Goal: Information Seeking & Learning: Learn about a topic

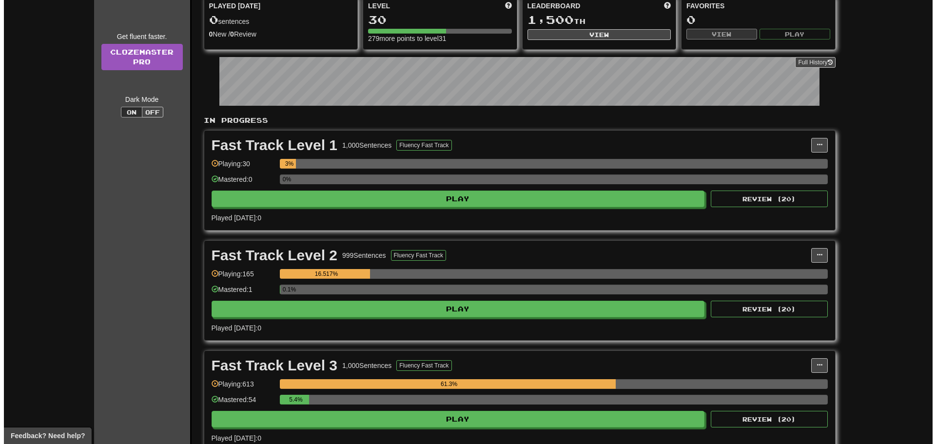
scroll to position [244, 0]
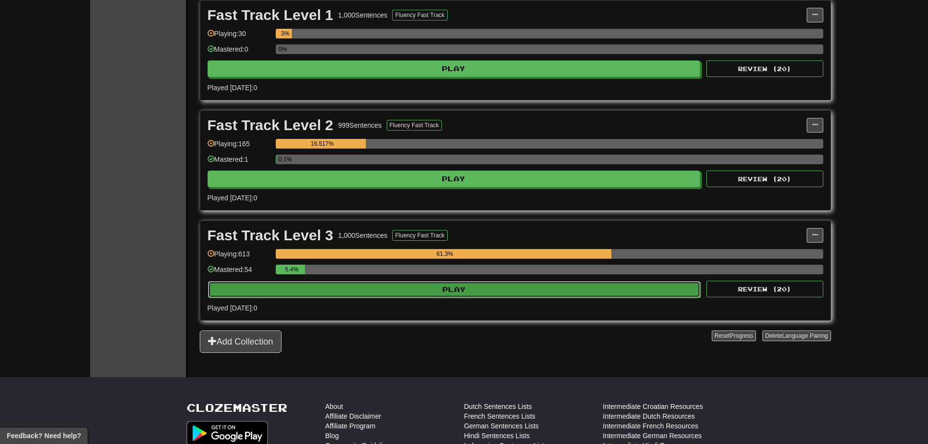
click at [355, 291] on button "Play" at bounding box center [454, 289] width 493 height 17
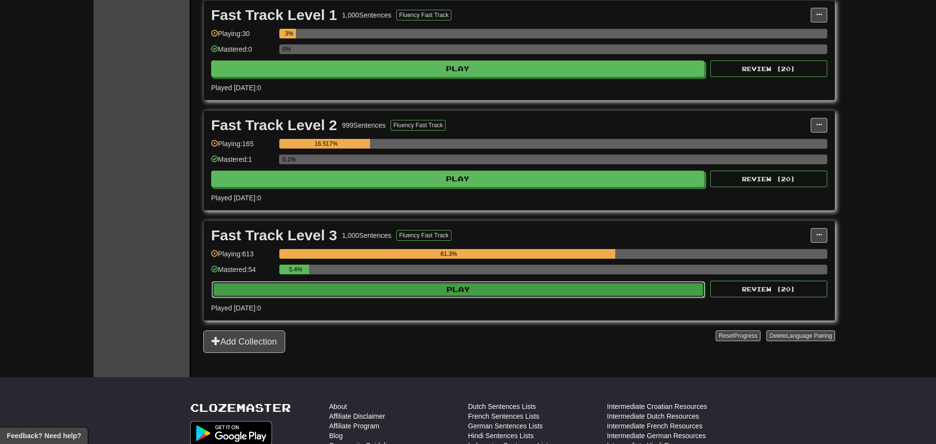
select select "**"
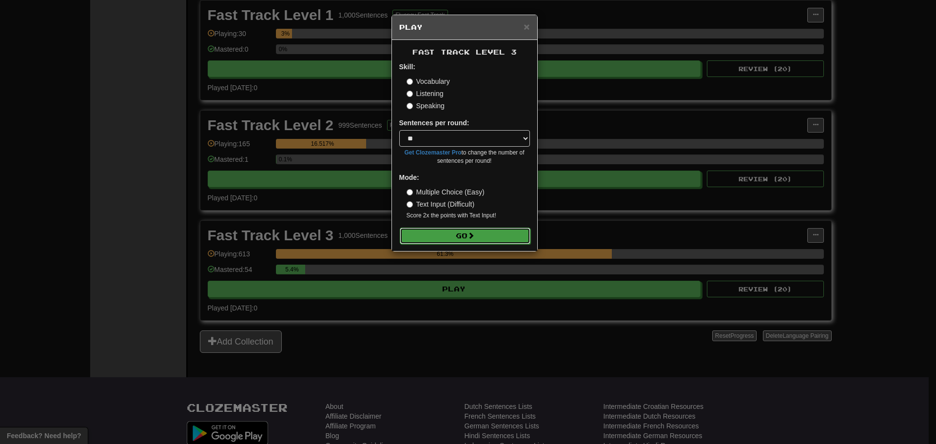
click at [494, 229] on button "Go" at bounding box center [465, 236] width 131 height 17
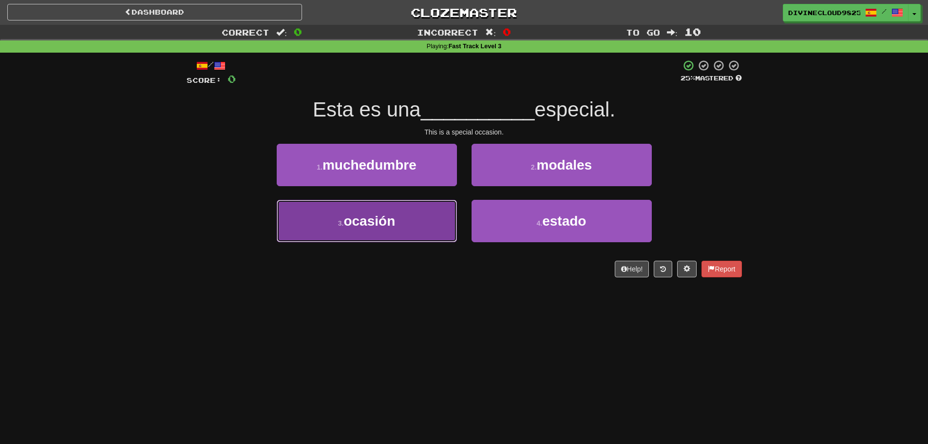
click at [389, 230] on button "3 . ocasión" at bounding box center [367, 221] width 180 height 42
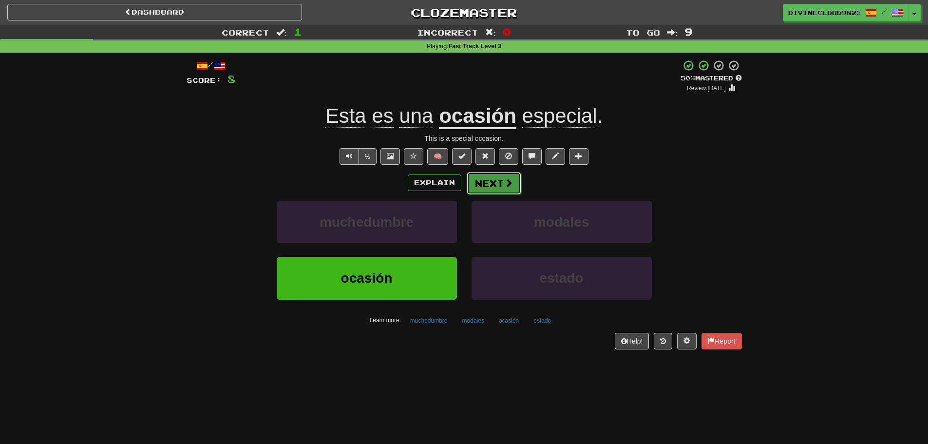
click at [496, 190] on button "Next" at bounding box center [494, 183] width 55 height 22
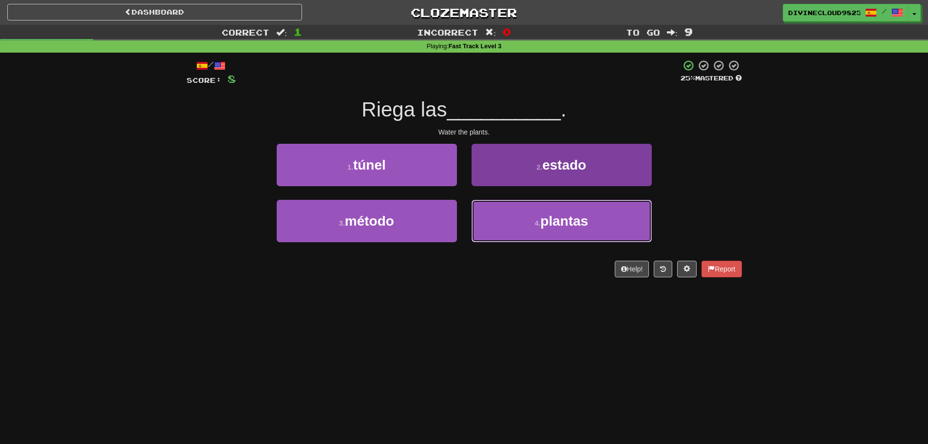
click at [520, 238] on button "4 . plantas" at bounding box center [562, 221] width 180 height 42
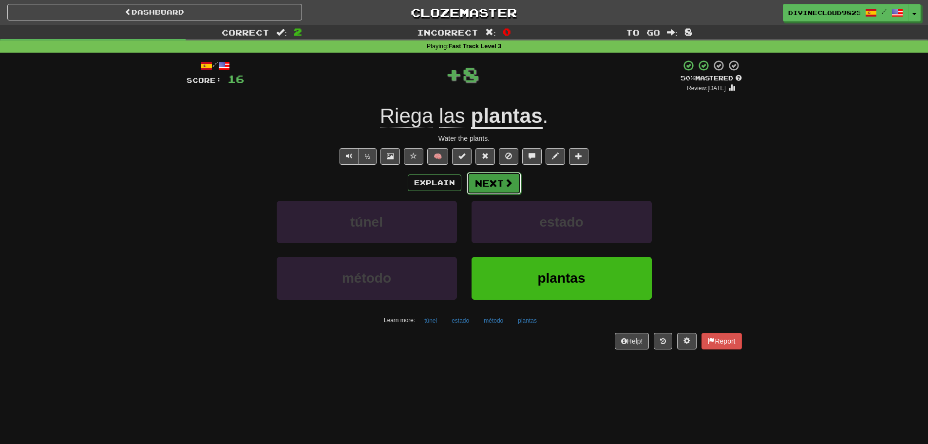
click at [510, 178] on span at bounding box center [508, 182] width 9 height 9
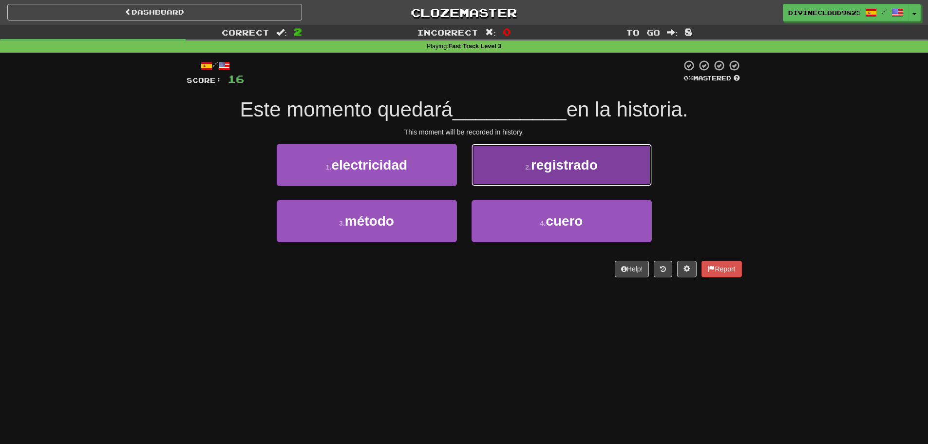
click at [538, 171] on span "registrado" at bounding box center [564, 164] width 67 height 15
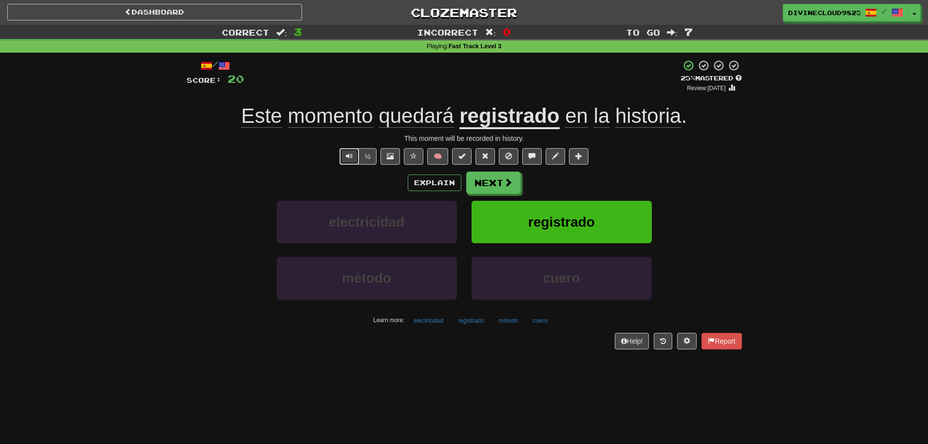
click at [348, 154] on span "Text-to-speech controls" at bounding box center [349, 156] width 7 height 7
click at [342, 153] on button "Text-to-speech controls" at bounding box center [349, 156] width 19 height 17
click at [474, 177] on button "Next" at bounding box center [494, 183] width 55 height 22
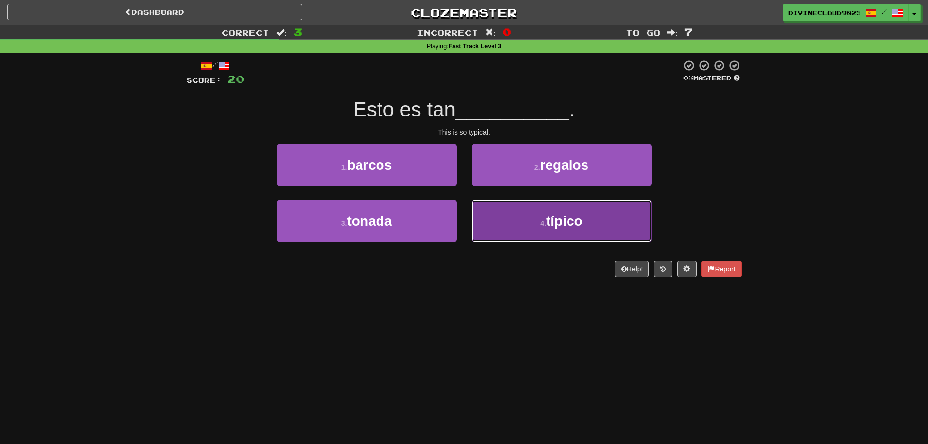
click at [622, 222] on button "4 . típico" at bounding box center [562, 221] width 180 height 42
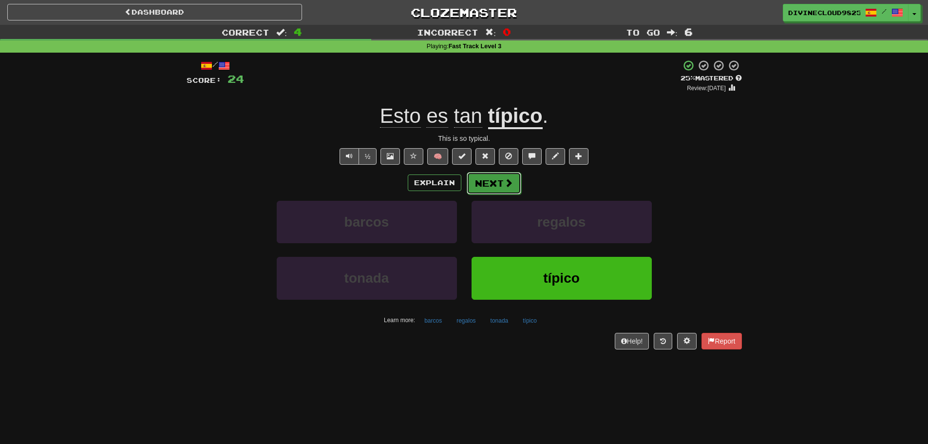
click at [512, 180] on span at bounding box center [508, 182] width 9 height 9
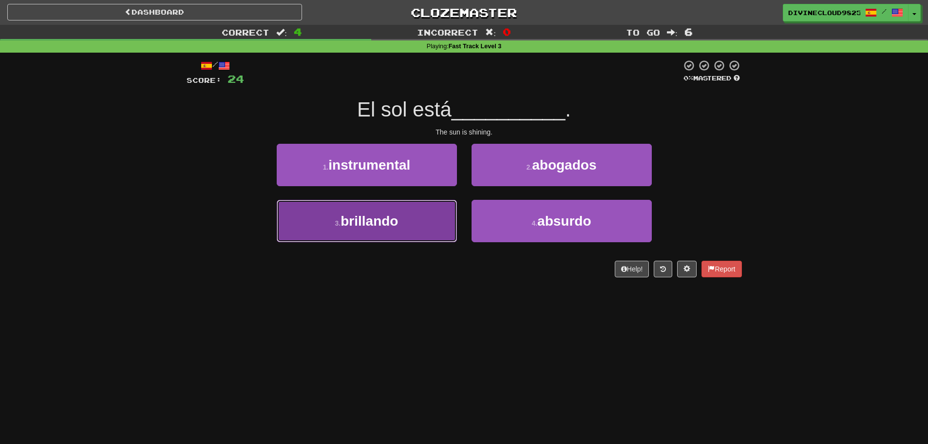
click at [420, 228] on button "3 . brillando" at bounding box center [367, 221] width 180 height 42
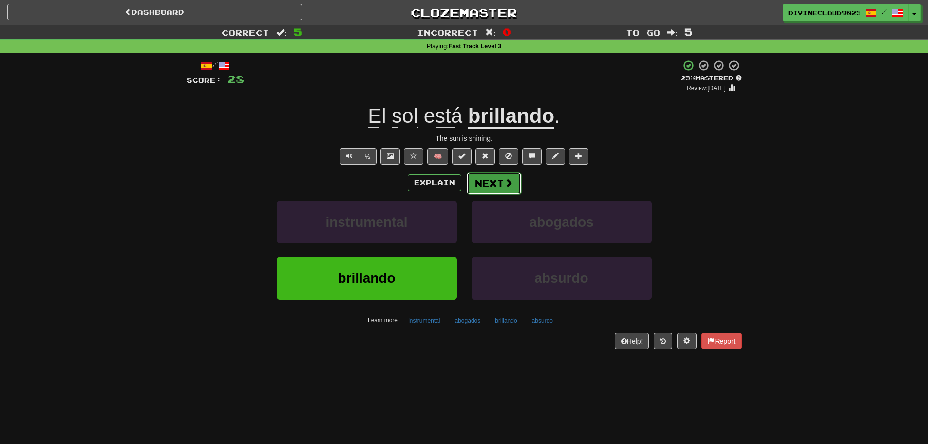
click at [500, 179] on button "Next" at bounding box center [494, 183] width 55 height 22
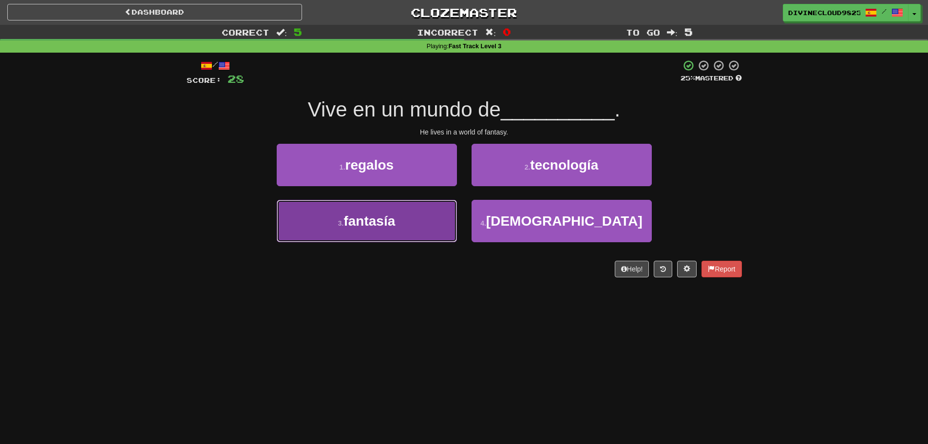
click at [376, 216] on span "fantasía" at bounding box center [370, 220] width 52 height 15
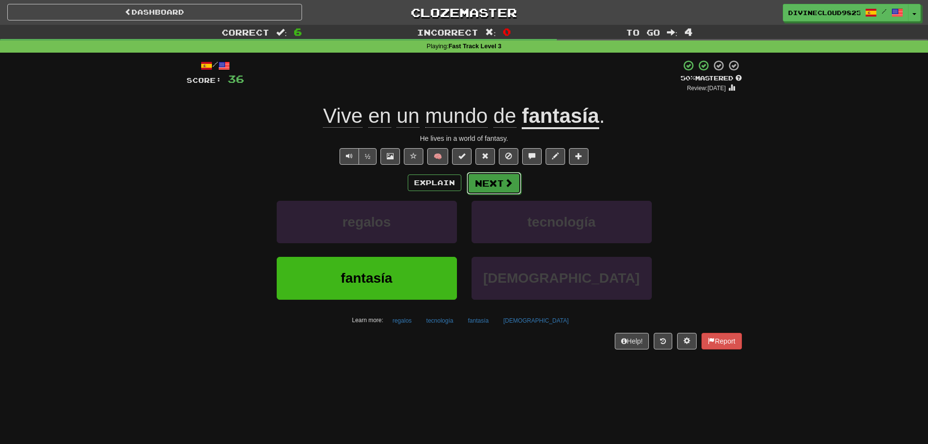
click at [506, 191] on button "Next" at bounding box center [494, 183] width 55 height 22
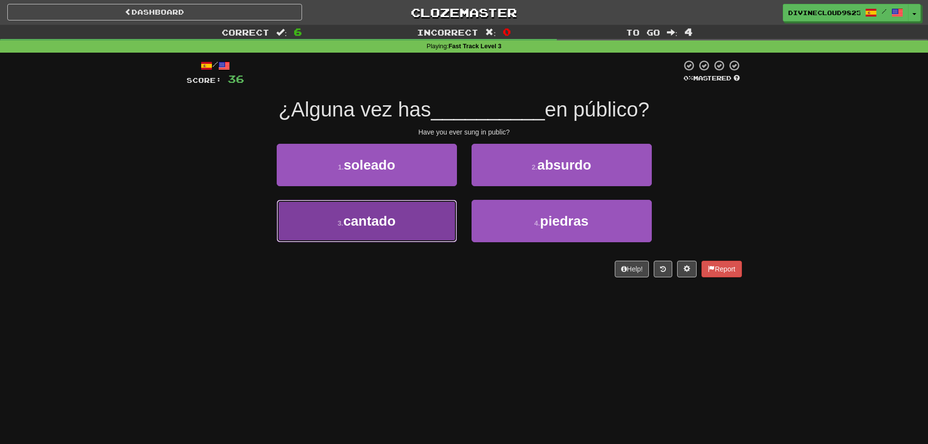
click at [363, 229] on button "3 . cantado" at bounding box center [367, 221] width 180 height 42
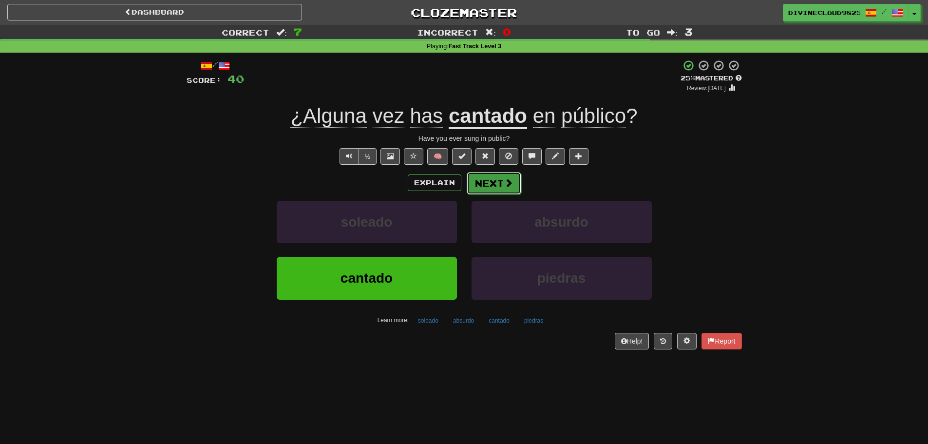
click at [497, 189] on button "Next" at bounding box center [494, 183] width 55 height 22
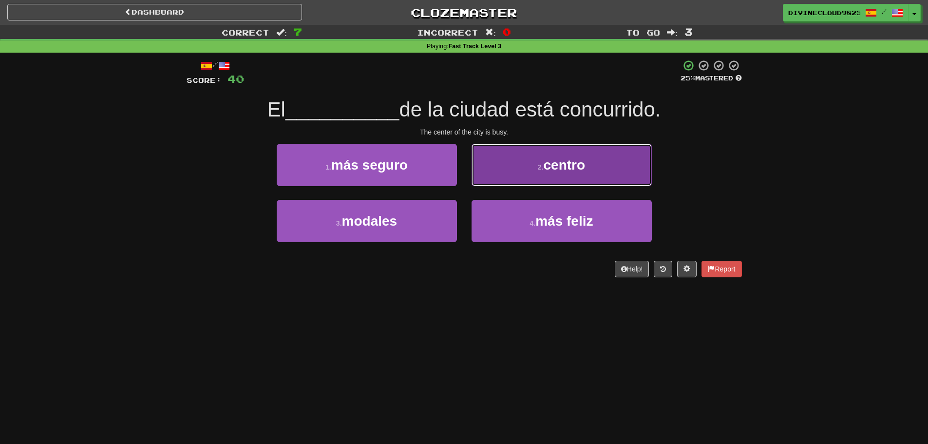
click at [626, 176] on button "2 . centro" at bounding box center [562, 165] width 180 height 42
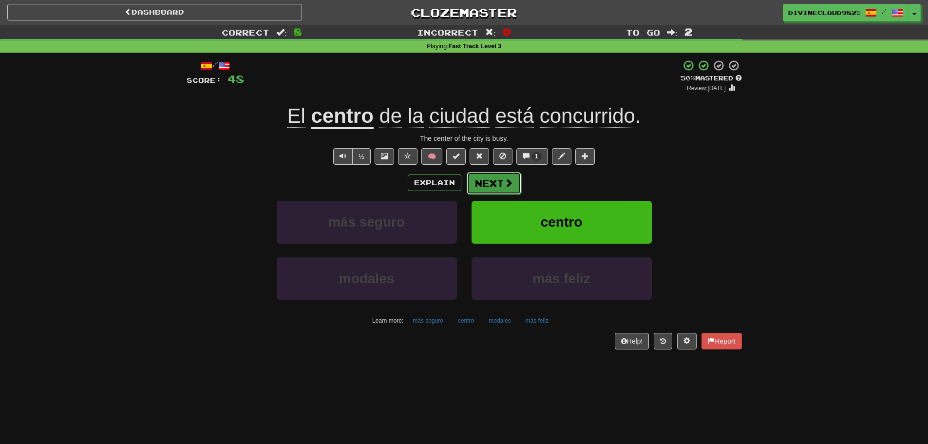
click at [517, 184] on button "Next" at bounding box center [494, 183] width 55 height 22
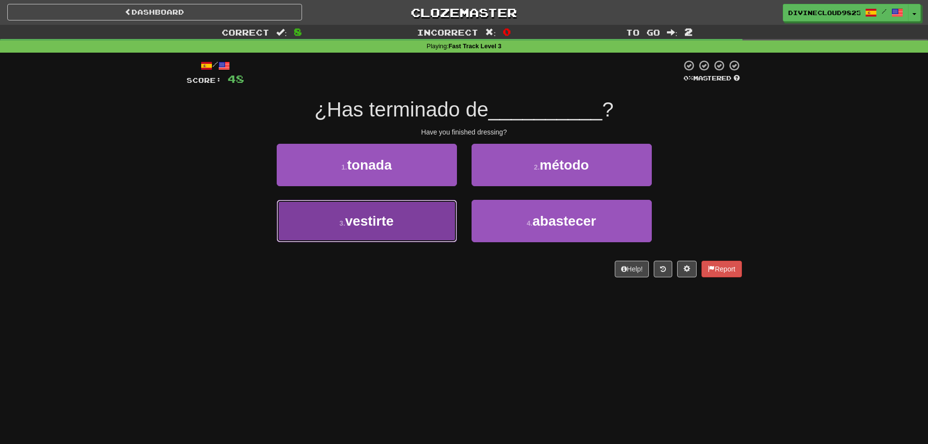
click at [378, 237] on button "3 . vestirte" at bounding box center [367, 221] width 180 height 42
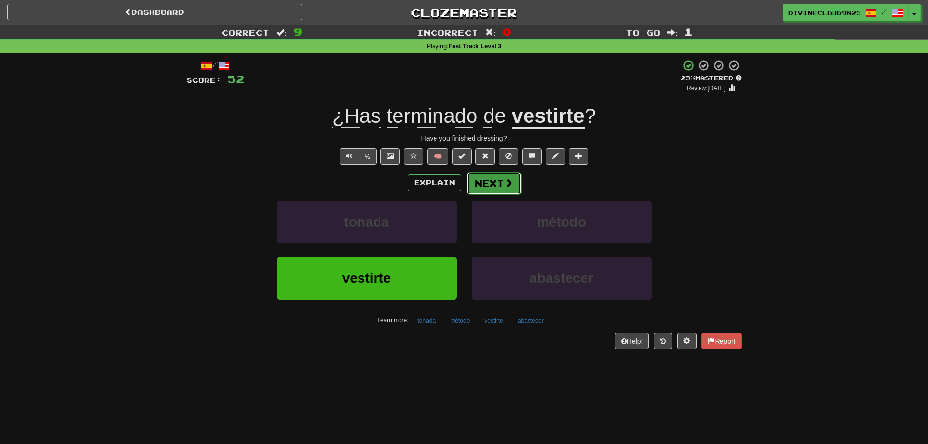
click at [509, 178] on span at bounding box center [508, 182] width 9 height 9
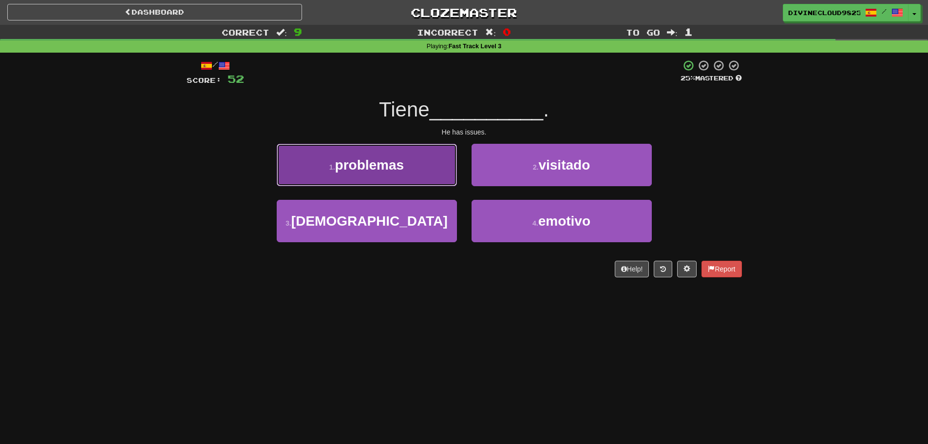
click at [355, 173] on button "1 . problemas" at bounding box center [367, 165] width 180 height 42
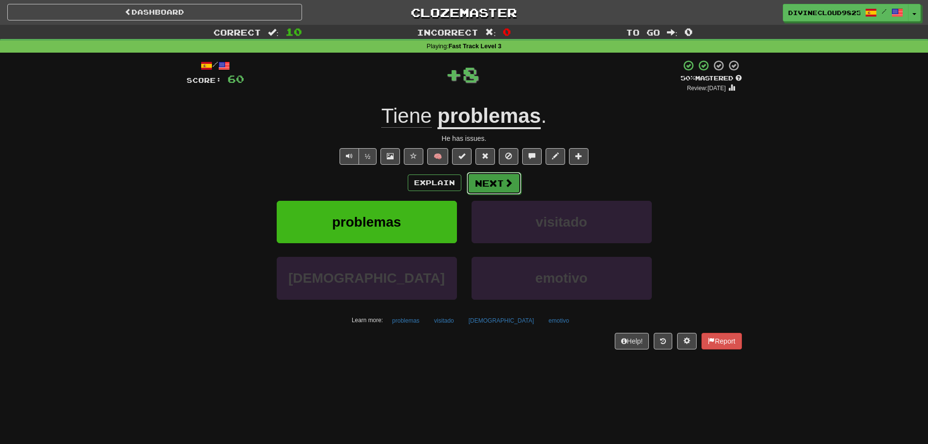
click at [498, 181] on button "Next" at bounding box center [494, 183] width 55 height 22
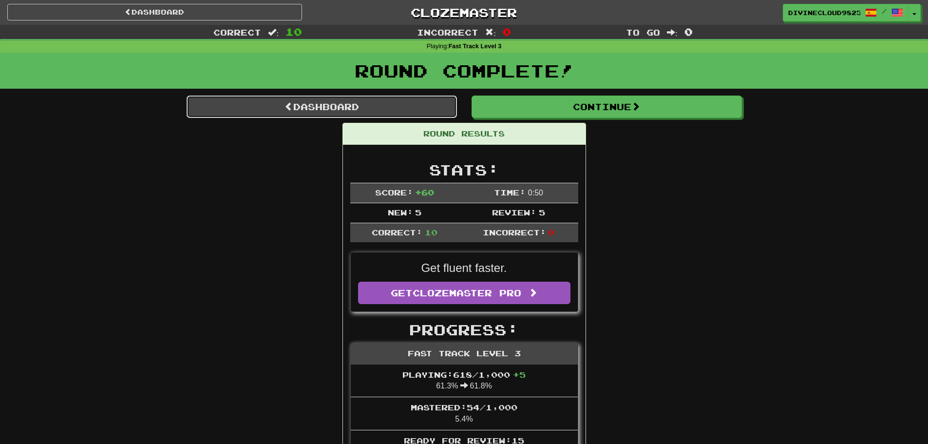
click at [380, 104] on link "Dashboard" at bounding box center [322, 107] width 270 height 22
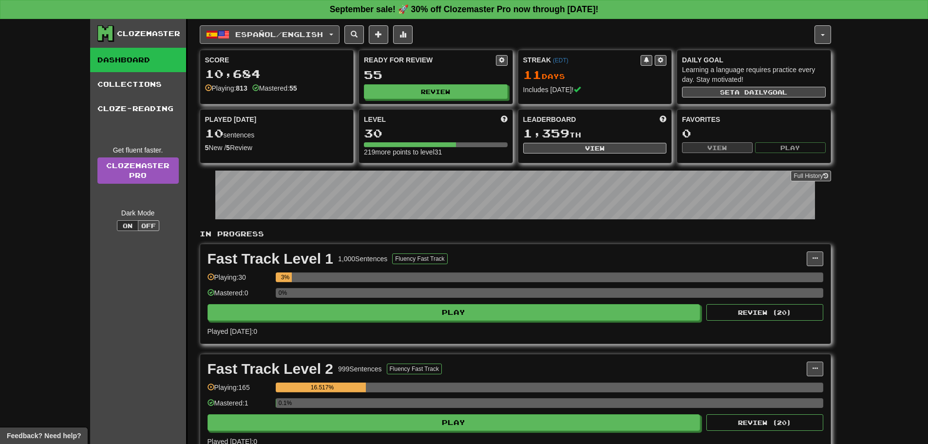
click at [227, 34] on span "button" at bounding box center [224, 35] width 12 height 12
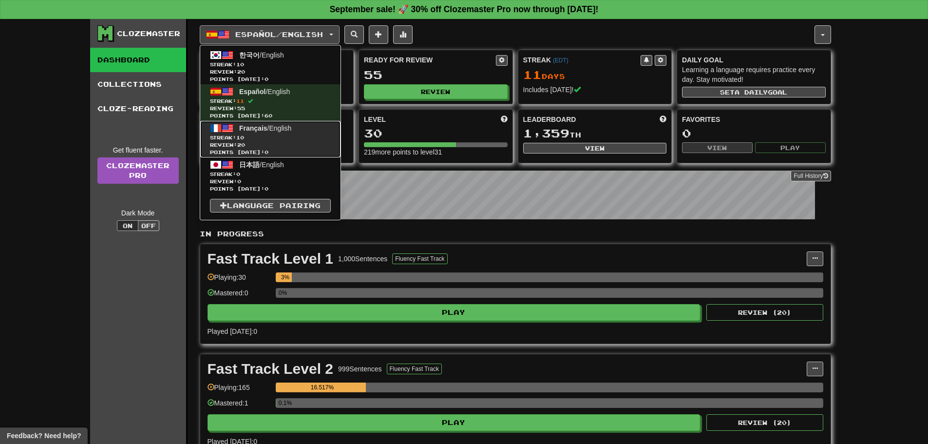
click at [256, 146] on span "Review: 20" at bounding box center [270, 144] width 121 height 7
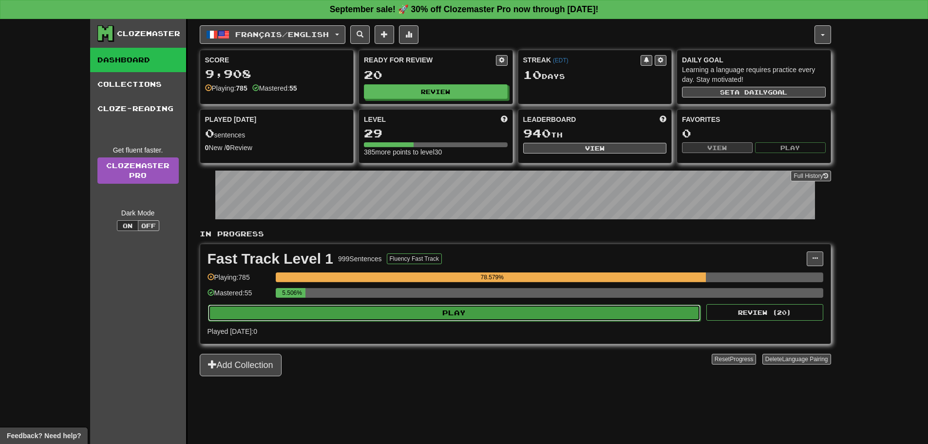
click at [468, 315] on button "Play" at bounding box center [454, 313] width 493 height 17
select select "**"
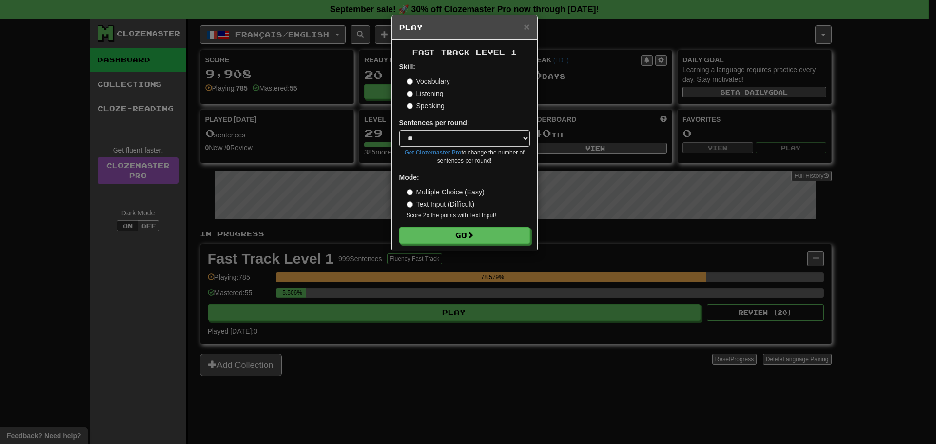
click at [447, 247] on div "Fast Track Level 1 Skill: Vocabulary Listening Speaking Sentences per round: * …" at bounding box center [464, 145] width 145 height 211
click at [447, 241] on button "Go" at bounding box center [465, 236] width 131 height 17
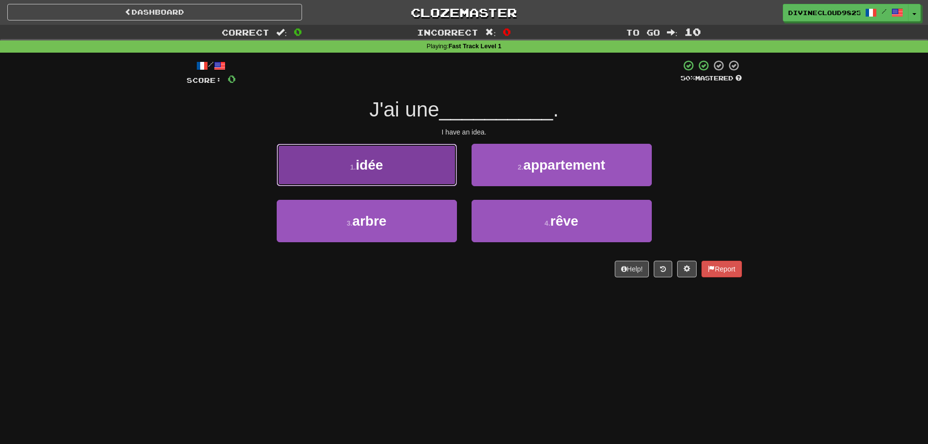
click at [382, 152] on button "1 . idée" at bounding box center [367, 165] width 180 height 42
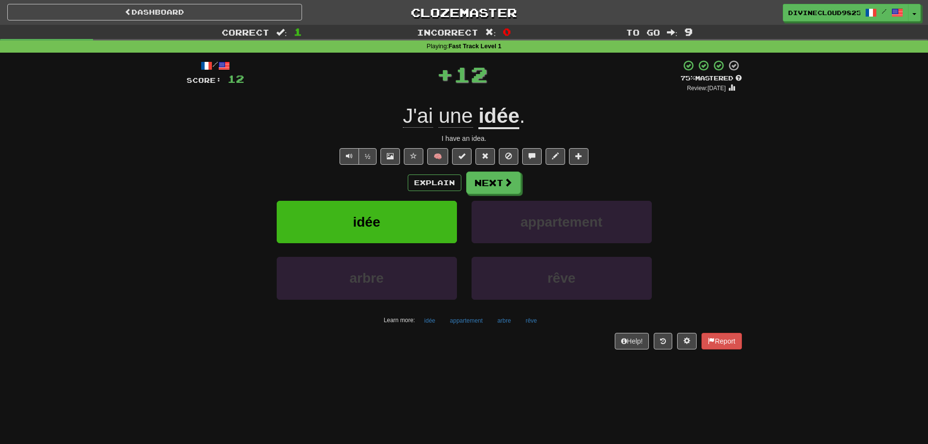
click at [505, 195] on div "Explain Next idée appartement arbre rêve Learn more: idée appartement arbre rêve" at bounding box center [465, 250] width 556 height 156
click at [504, 185] on span at bounding box center [508, 182] width 9 height 9
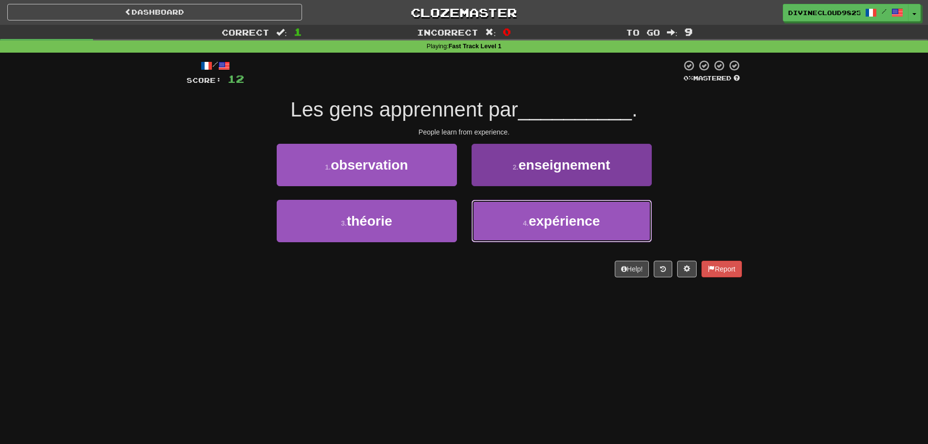
click at [509, 230] on button "4 . expérience" at bounding box center [562, 221] width 180 height 42
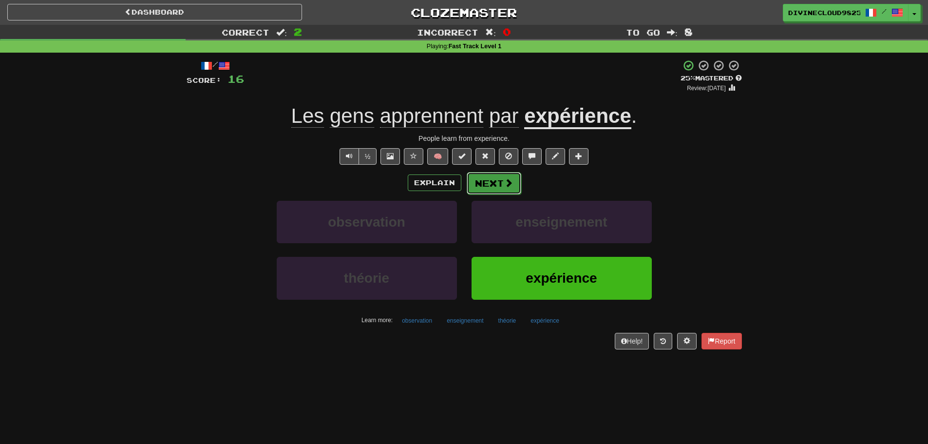
click at [499, 182] on button "Next" at bounding box center [494, 183] width 55 height 22
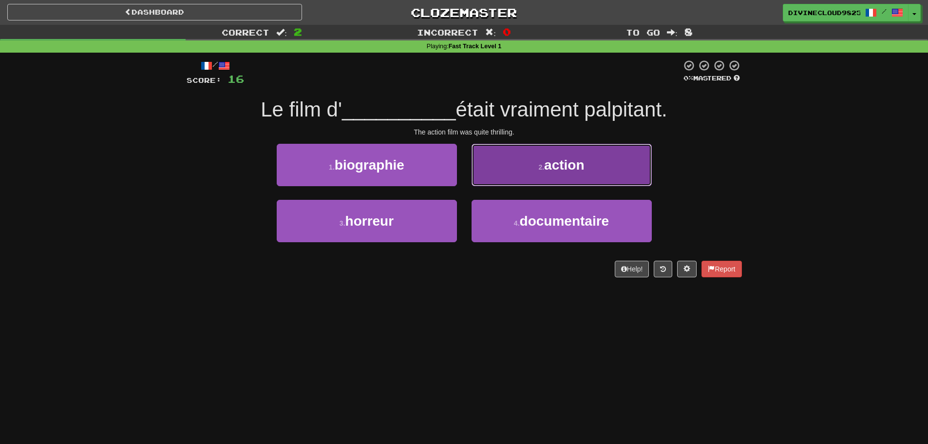
click at [624, 177] on button "2 . action" at bounding box center [562, 165] width 180 height 42
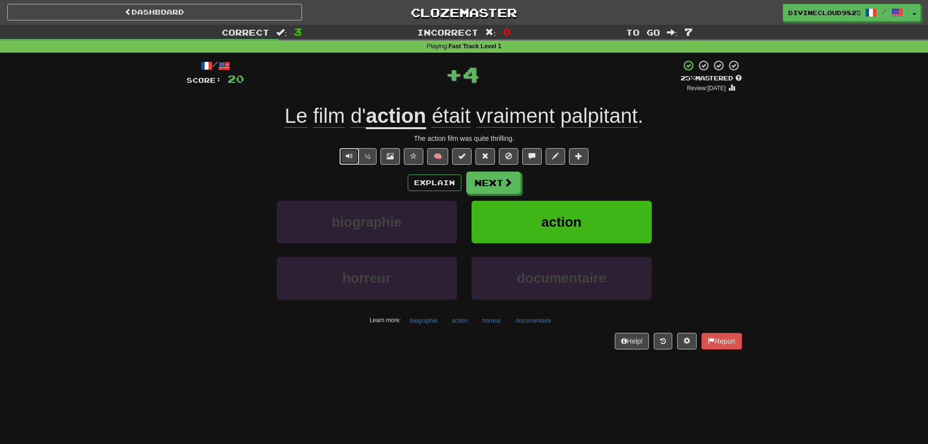
click at [347, 156] on span "Text-to-speech controls" at bounding box center [349, 156] width 7 height 7
click at [485, 181] on button "Next" at bounding box center [494, 183] width 55 height 22
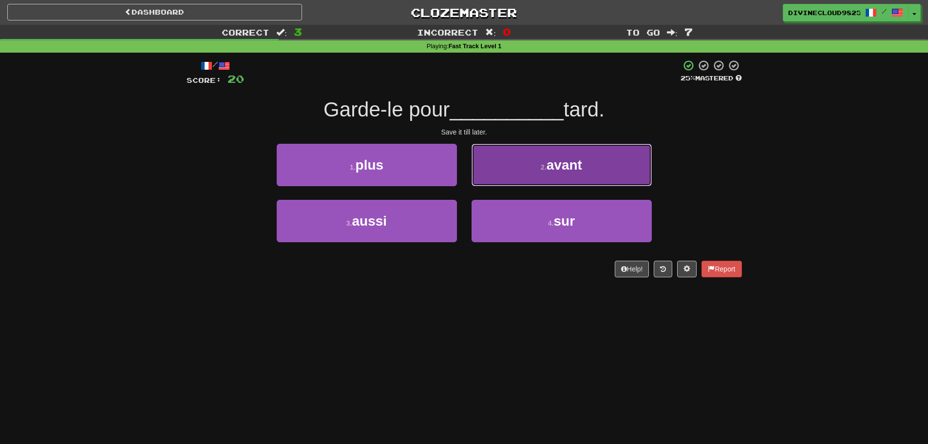
click at [635, 172] on button "2 . avant" at bounding box center [562, 165] width 180 height 42
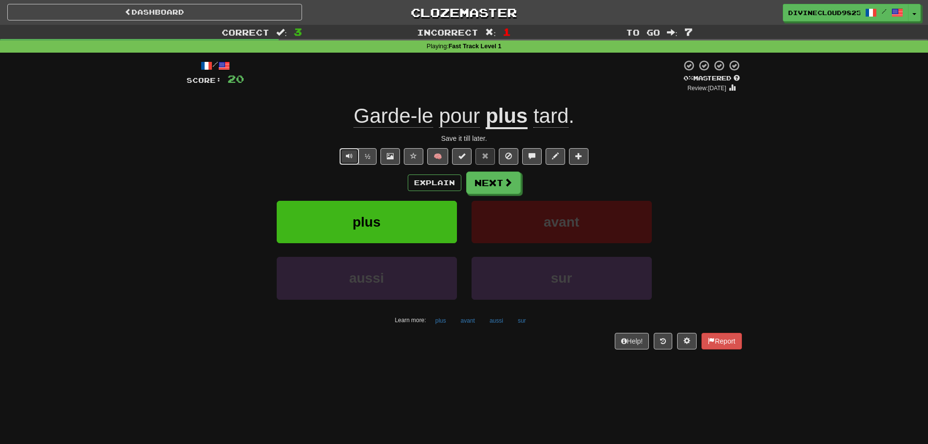
click at [343, 154] on button "Text-to-speech controls" at bounding box center [349, 156] width 19 height 17
click at [510, 185] on span at bounding box center [508, 182] width 9 height 9
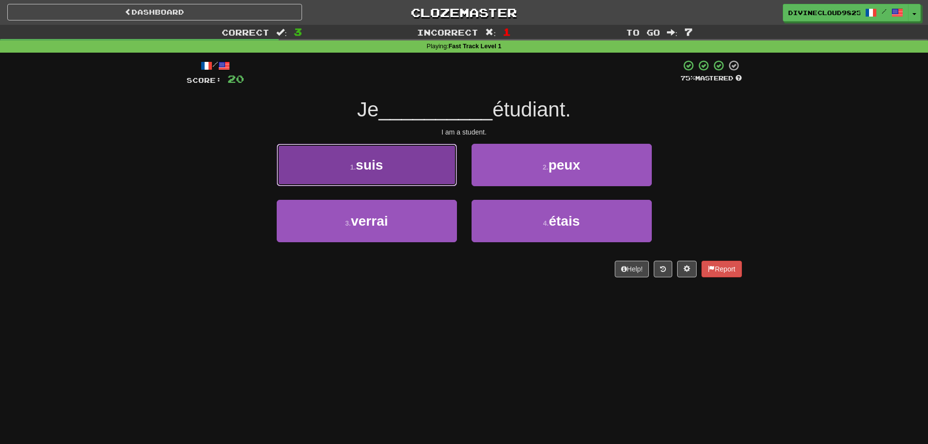
click at [418, 175] on button "1 . suis" at bounding box center [367, 165] width 180 height 42
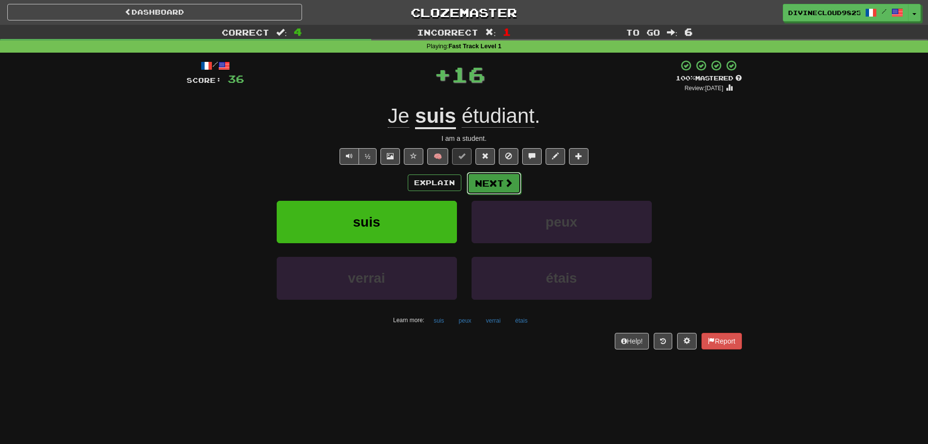
click at [501, 182] on button "Next" at bounding box center [494, 183] width 55 height 22
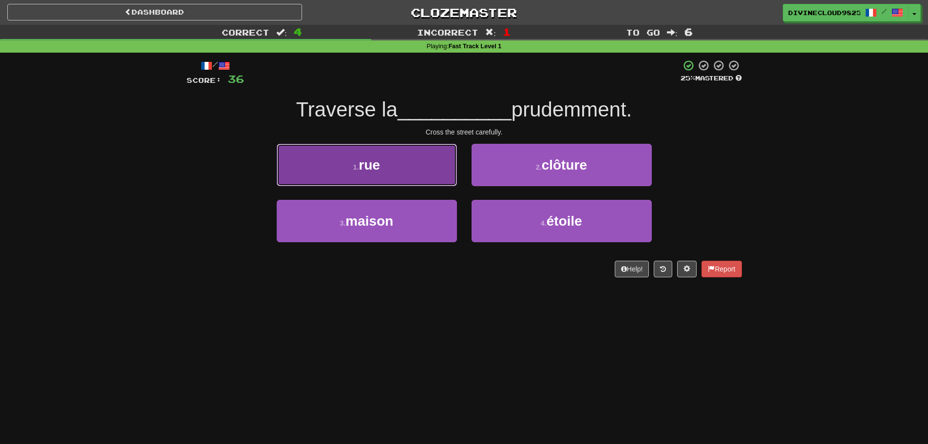
click at [374, 176] on button "1 . rue" at bounding box center [367, 165] width 180 height 42
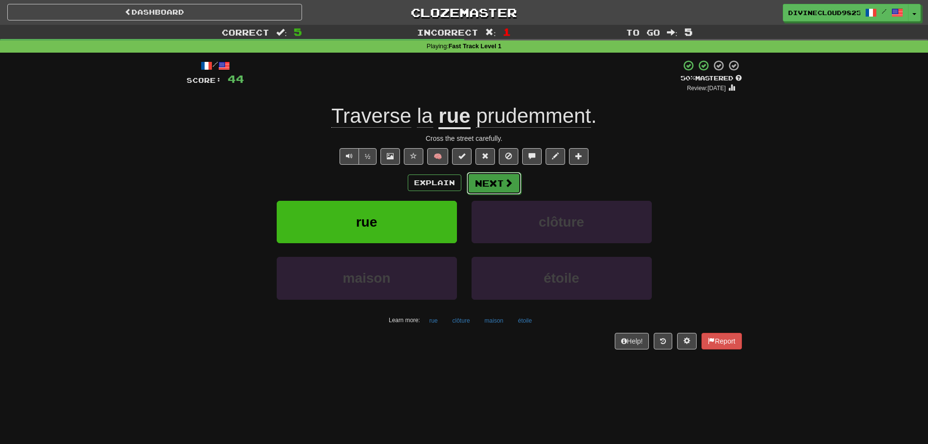
click at [506, 178] on span at bounding box center [508, 182] width 9 height 9
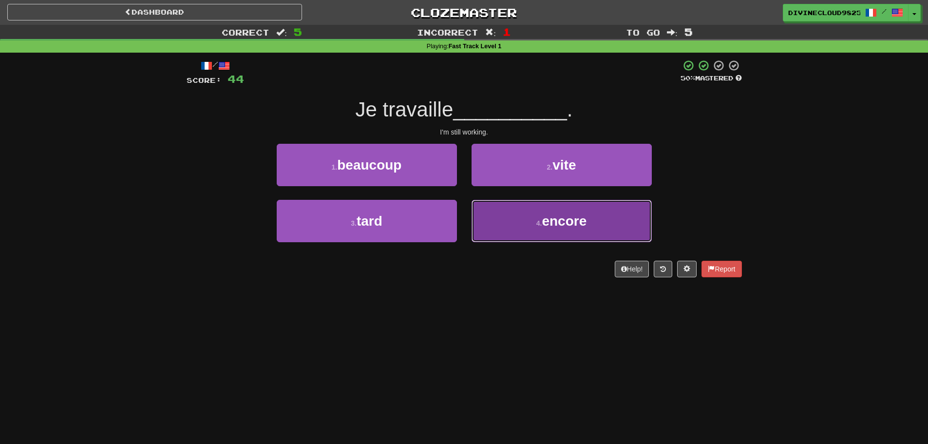
click at [500, 217] on button "4 . encore" at bounding box center [562, 221] width 180 height 42
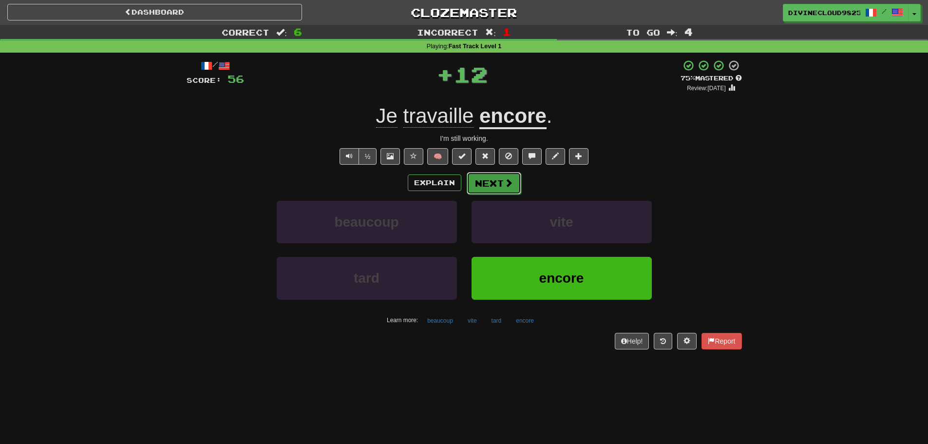
click at [510, 187] on span at bounding box center [508, 182] width 9 height 9
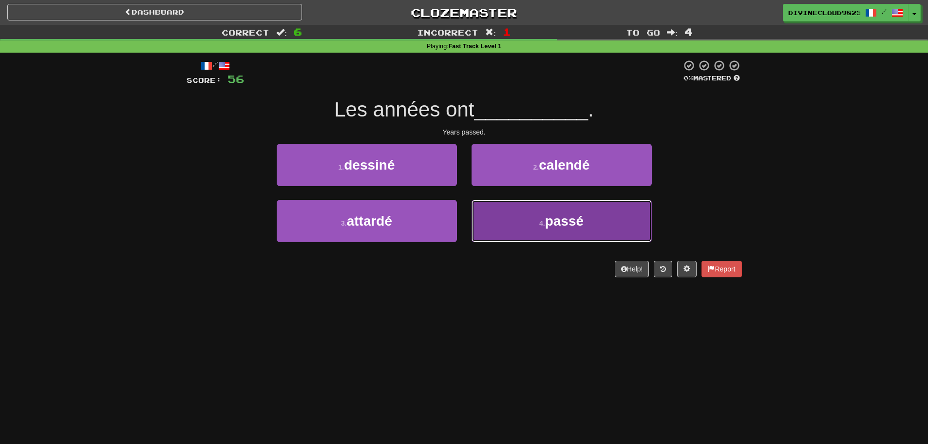
click at [544, 228] on button "4 . passé" at bounding box center [562, 221] width 180 height 42
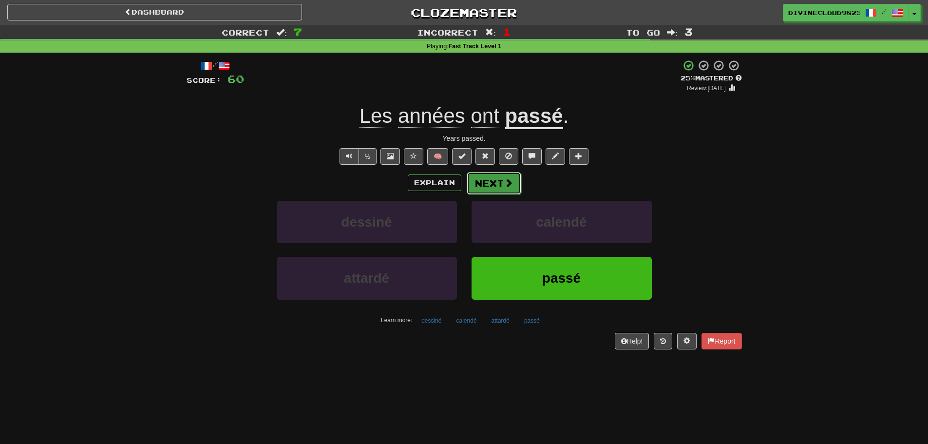
click at [504, 185] on span at bounding box center [508, 182] width 9 height 9
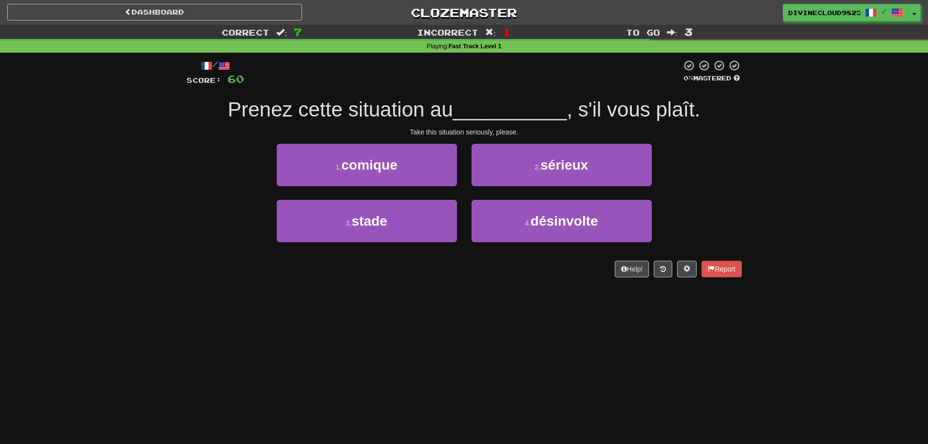
click at [594, 139] on div "/ Score: 60 0 % Mastered Prenez cette situation au __________ , s'il vous plaît…" at bounding box center [465, 168] width 556 height 218
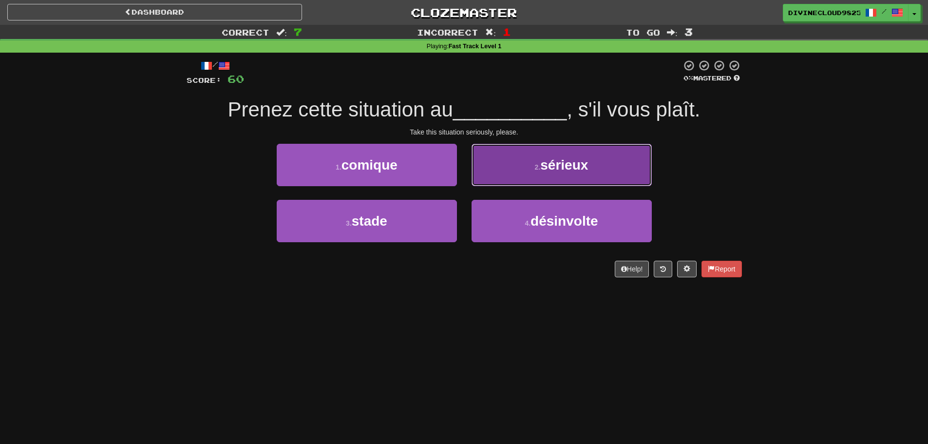
click at [591, 153] on button "2 . sérieux" at bounding box center [562, 165] width 180 height 42
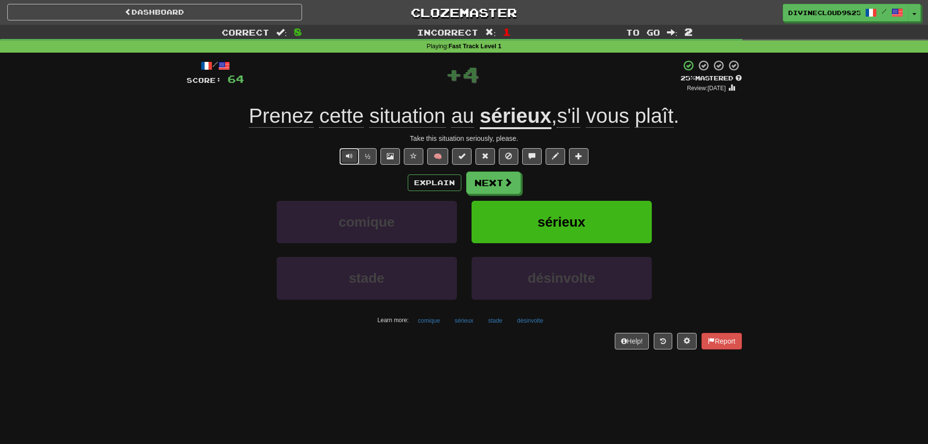
click at [341, 152] on button "Text-to-speech controls" at bounding box center [349, 156] width 19 height 17
click at [506, 179] on span at bounding box center [508, 182] width 9 height 9
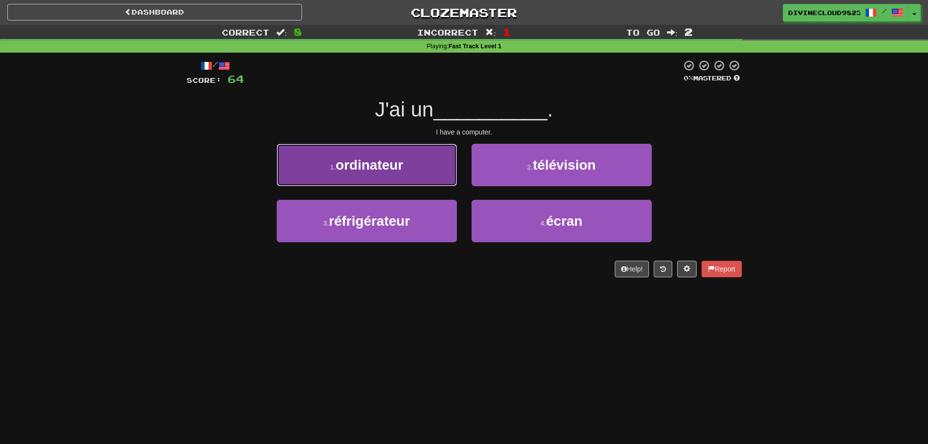
click at [429, 176] on button "1 . ordinateur" at bounding box center [367, 165] width 180 height 42
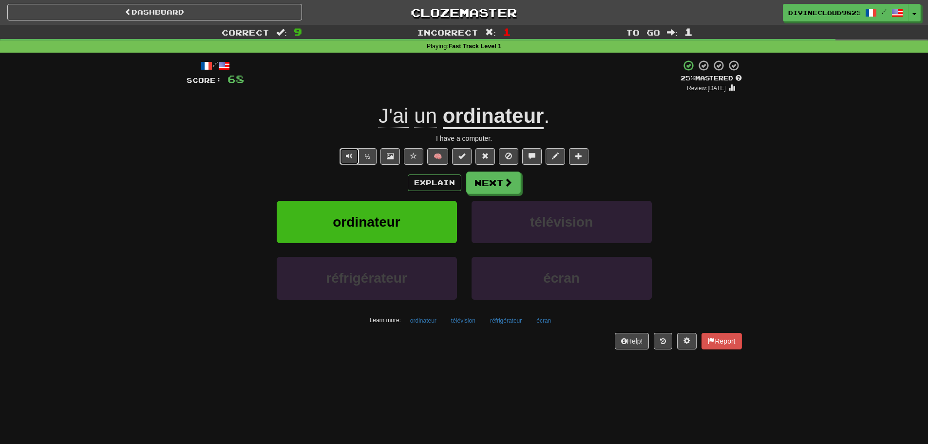
click at [348, 157] on span "Text-to-speech controls" at bounding box center [349, 156] width 7 height 7
click at [498, 183] on button "Next" at bounding box center [494, 183] width 55 height 22
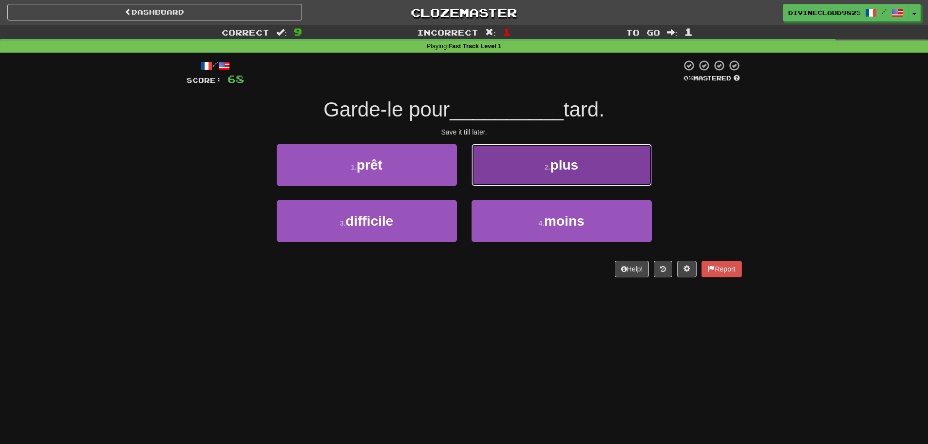
click at [557, 161] on span "plus" at bounding box center [565, 164] width 28 height 15
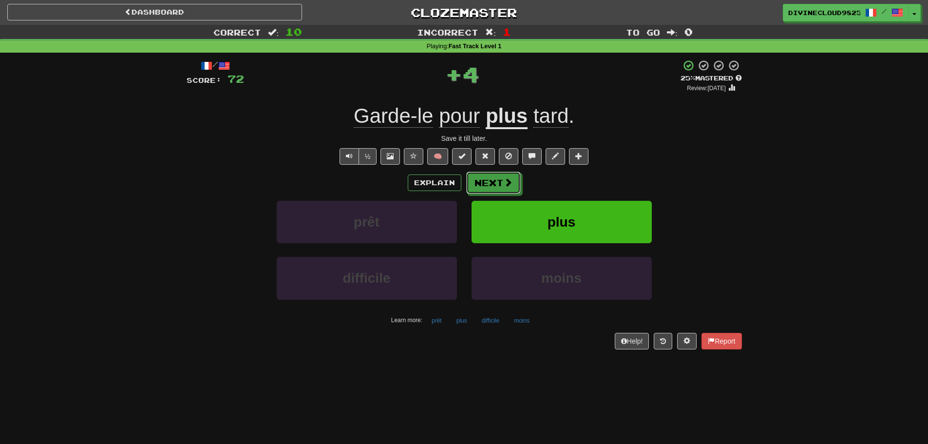
drag, startPoint x: 485, startPoint y: 184, endPoint x: 527, endPoint y: 175, distance: 42.8
click at [486, 184] on button "Next" at bounding box center [493, 183] width 55 height 22
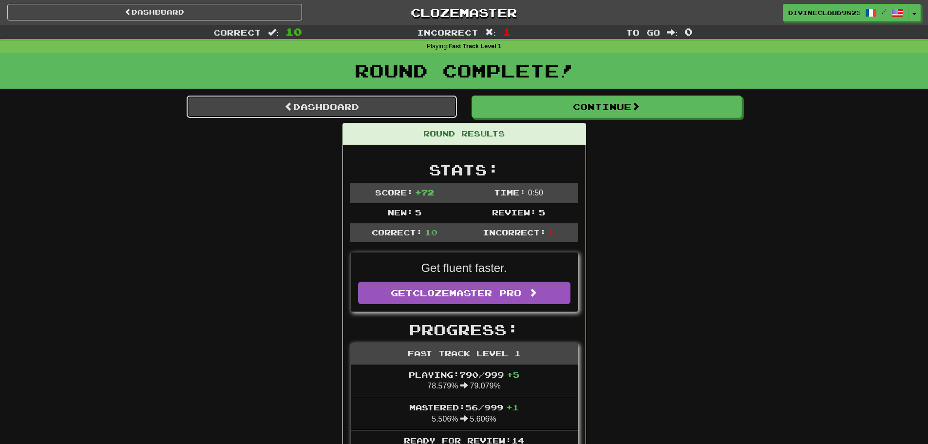
click at [429, 108] on link "Dashboard" at bounding box center [322, 107] width 270 height 22
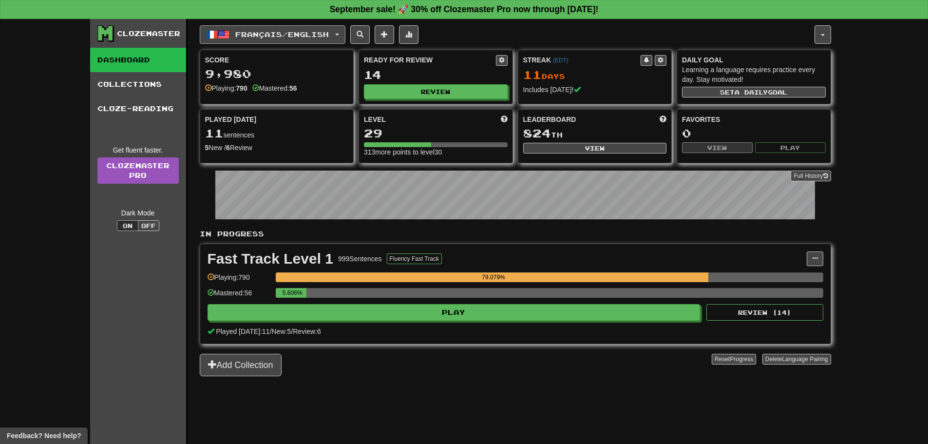
click at [312, 33] on span "Français / English" at bounding box center [282, 34] width 94 height 8
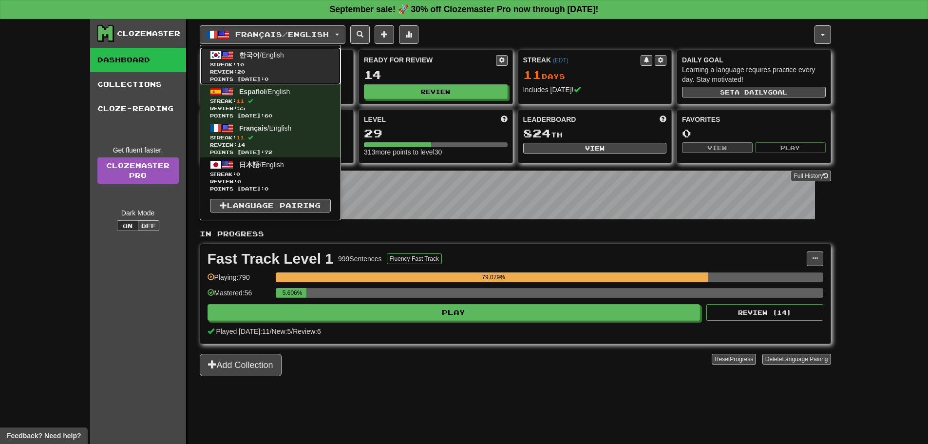
click at [304, 57] on link "한국어 / English Streak: 10 Review: 20 Points [DATE]: 0" at bounding box center [270, 66] width 140 height 37
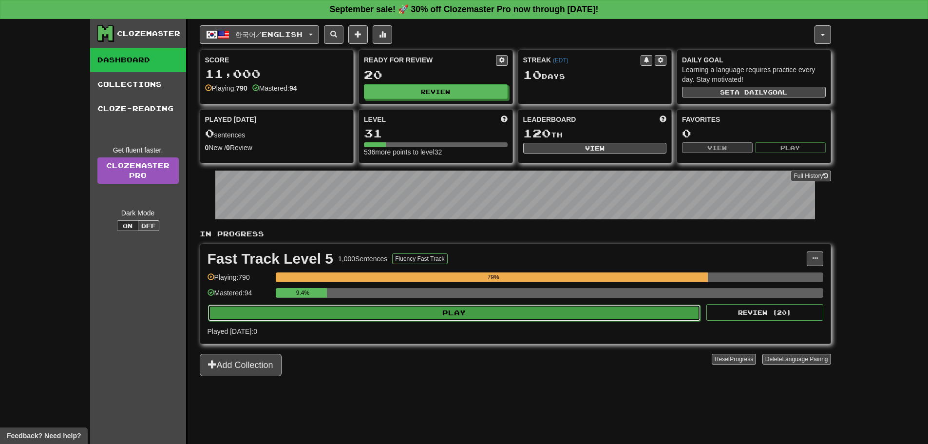
click at [427, 306] on button "Play" at bounding box center [454, 313] width 493 height 17
select select "**"
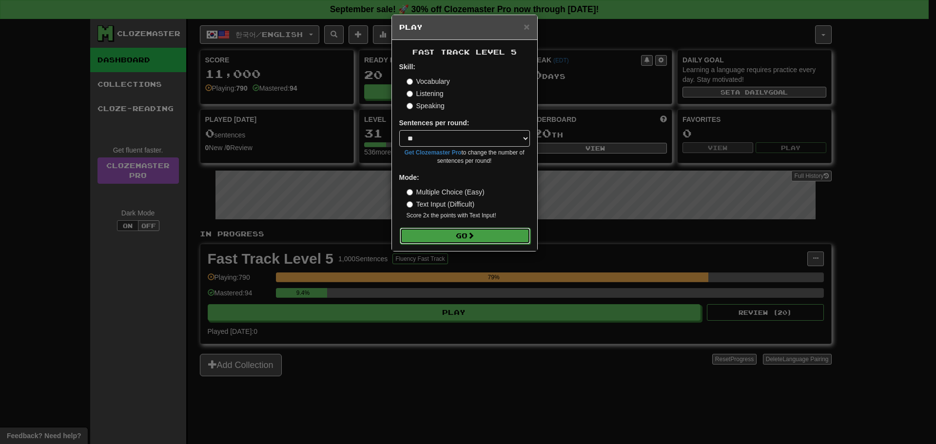
click at [465, 239] on button "Go" at bounding box center [465, 236] width 131 height 17
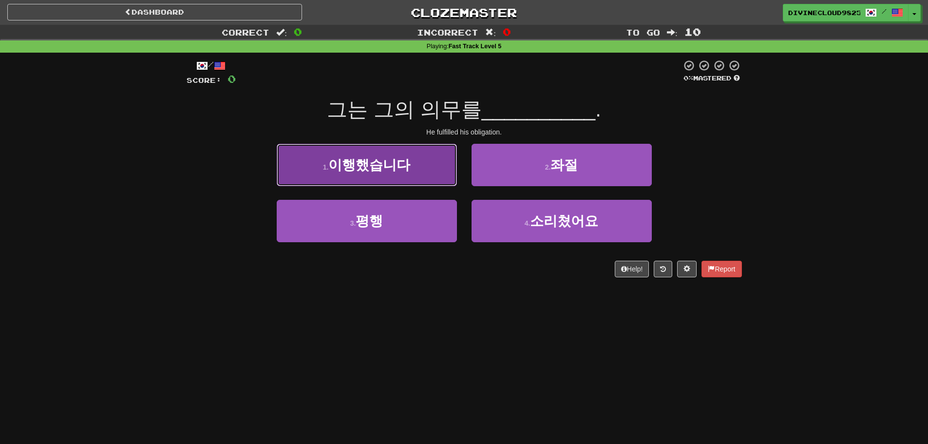
click at [403, 163] on span "이행했습니다" at bounding box center [369, 164] width 82 height 15
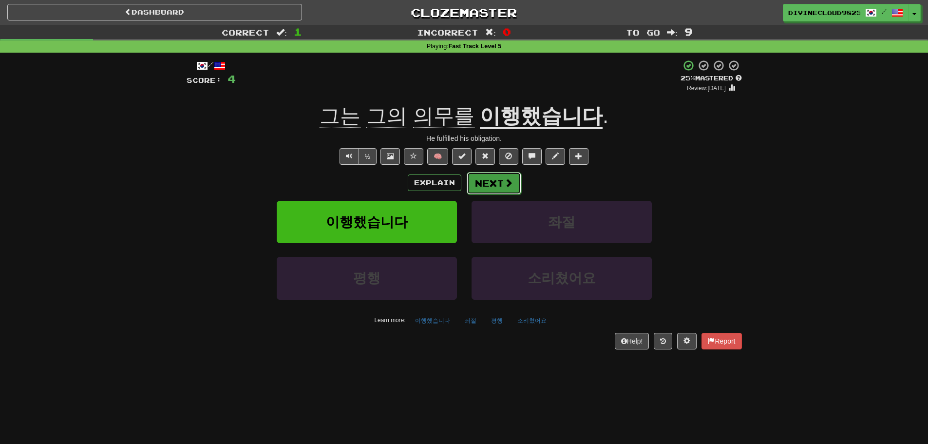
click at [502, 183] on button "Next" at bounding box center [494, 183] width 55 height 22
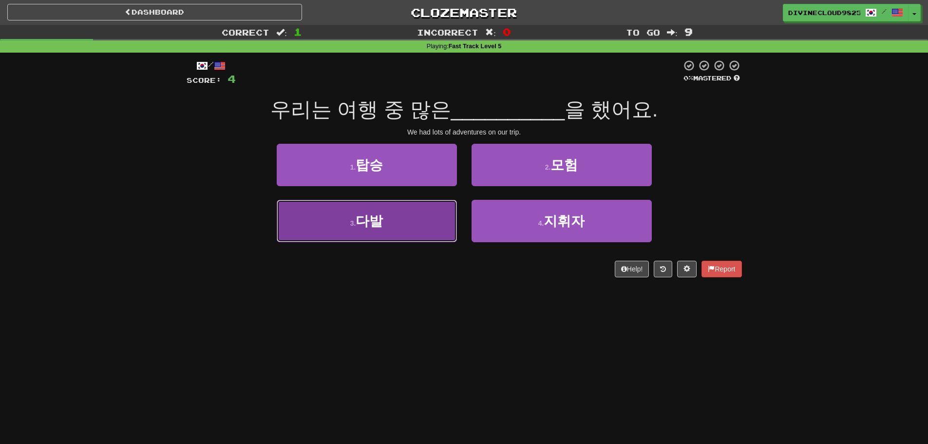
click at [367, 236] on button "3 . 다발" at bounding box center [367, 221] width 180 height 42
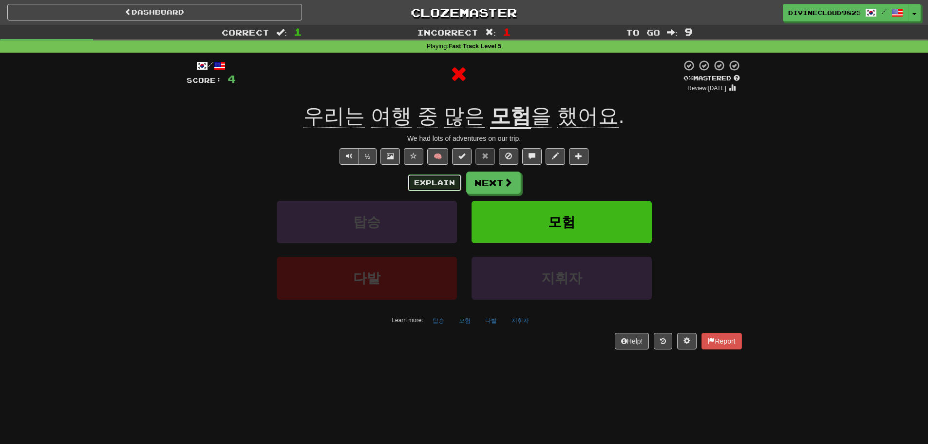
click at [418, 183] on button "Explain" at bounding box center [435, 182] width 54 height 17
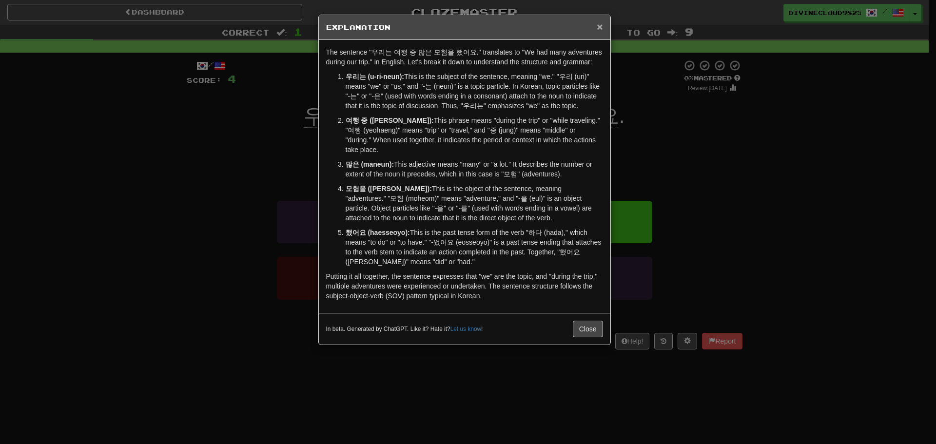
click at [600, 28] on span "×" at bounding box center [599, 26] width 6 height 11
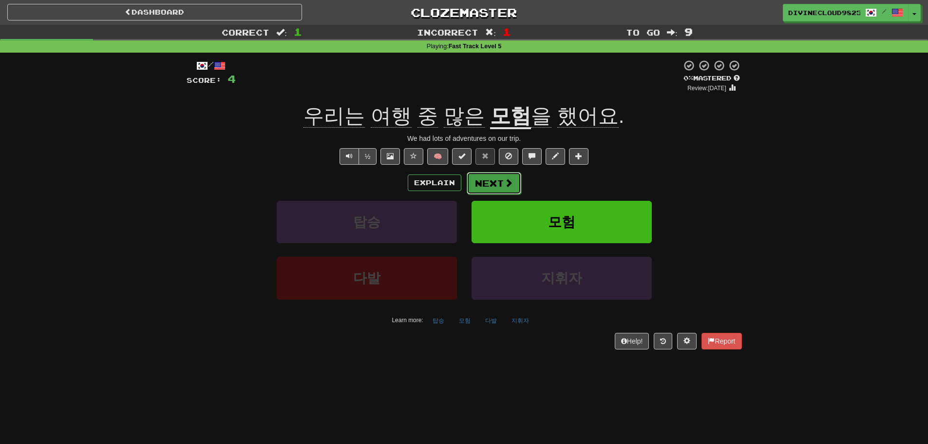
click at [504, 185] on span at bounding box center [508, 182] width 9 height 9
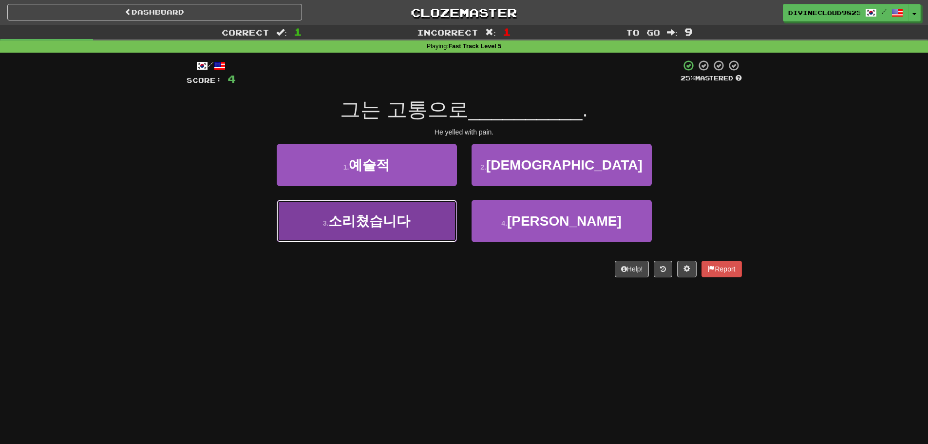
click at [410, 230] on button "3 . 소리쳤습니다" at bounding box center [367, 221] width 180 height 42
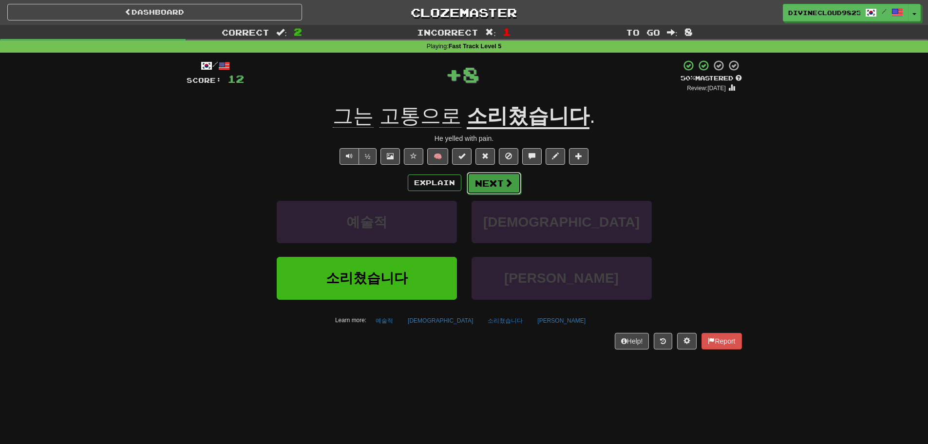
click at [505, 179] on span at bounding box center [508, 182] width 9 height 9
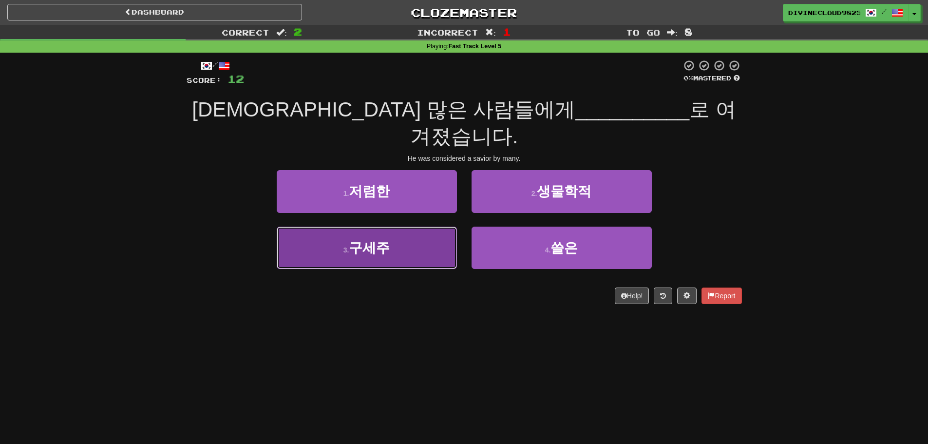
click at [399, 230] on button "3 . 구세주" at bounding box center [367, 248] width 180 height 42
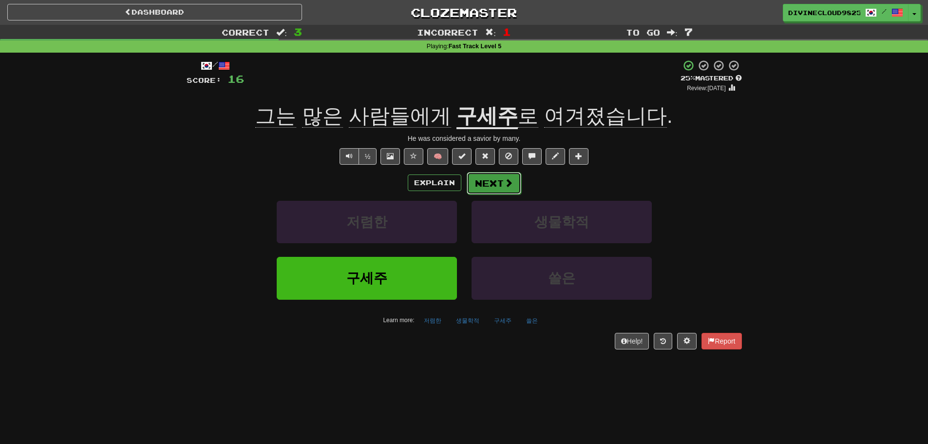
click at [500, 185] on button "Next" at bounding box center [494, 183] width 55 height 22
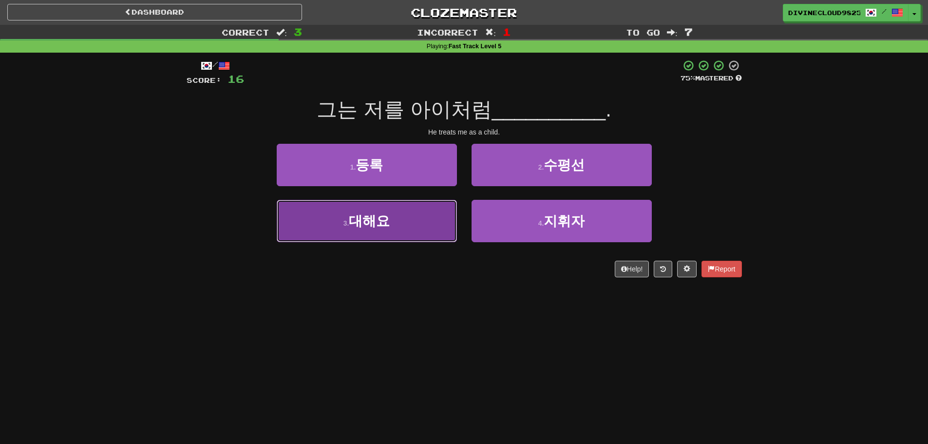
click at [378, 233] on button "3 . 대해요" at bounding box center [367, 221] width 180 height 42
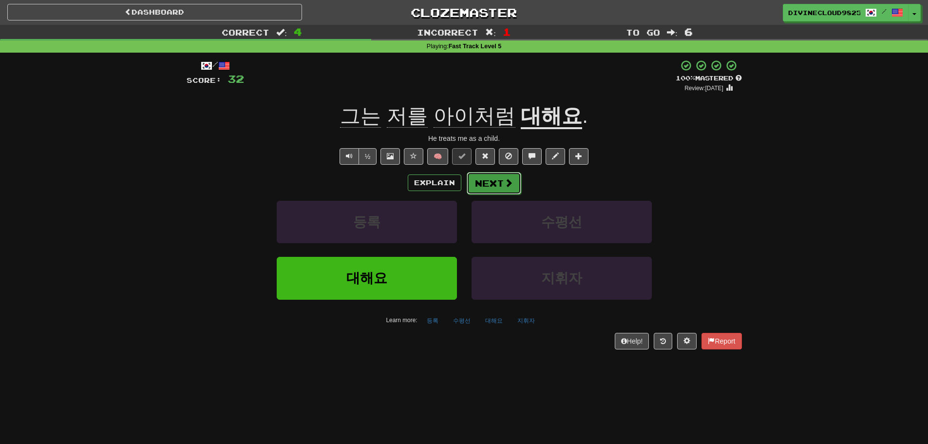
click at [502, 186] on button "Next" at bounding box center [494, 183] width 55 height 22
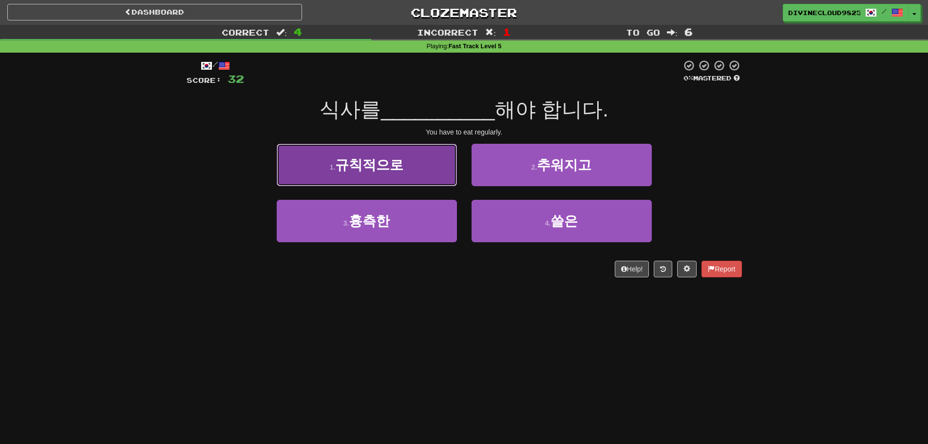
click at [373, 164] on span "규칙적으로" at bounding box center [369, 164] width 68 height 15
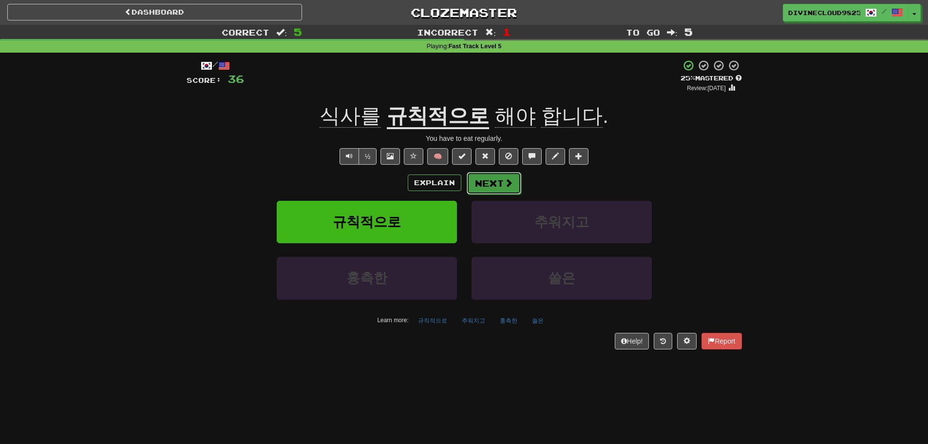
click at [491, 179] on button "Next" at bounding box center [494, 183] width 55 height 22
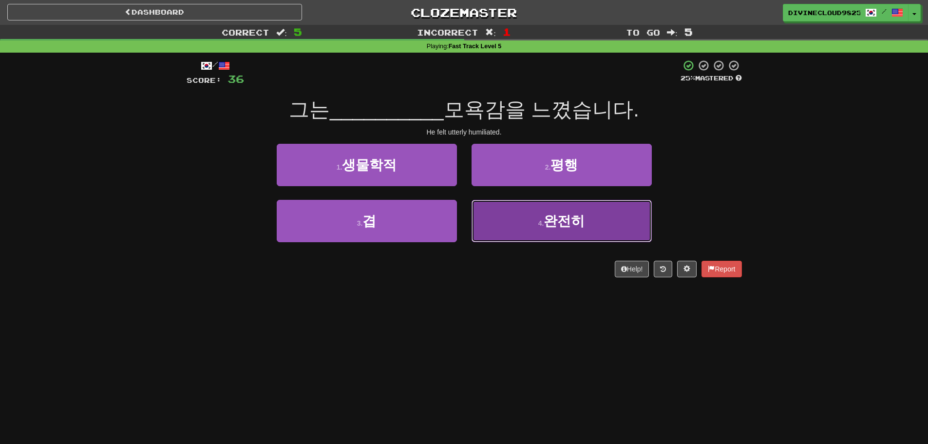
click at [613, 222] on button "4 . 완전히" at bounding box center [562, 221] width 180 height 42
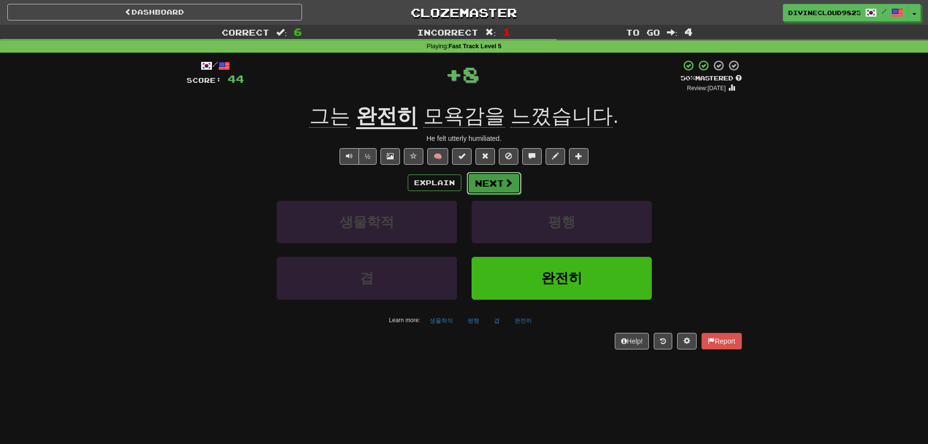
click at [488, 187] on button "Next" at bounding box center [494, 183] width 55 height 22
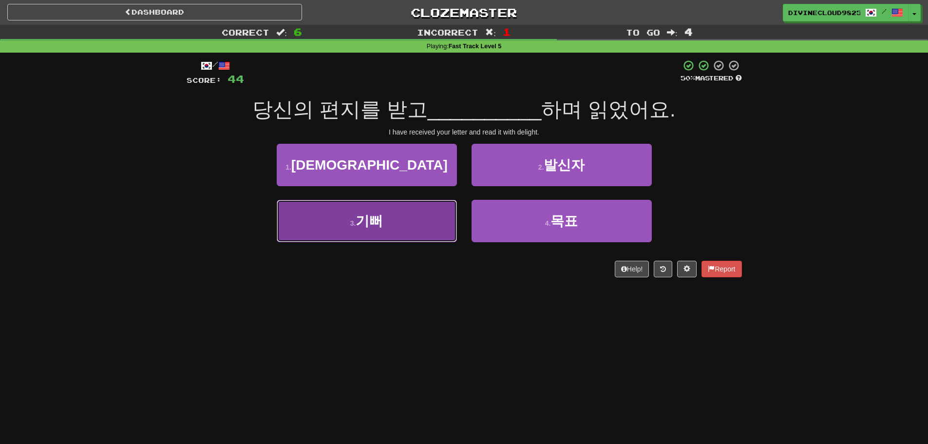
click at [410, 224] on button "3 . 기뻐" at bounding box center [367, 221] width 180 height 42
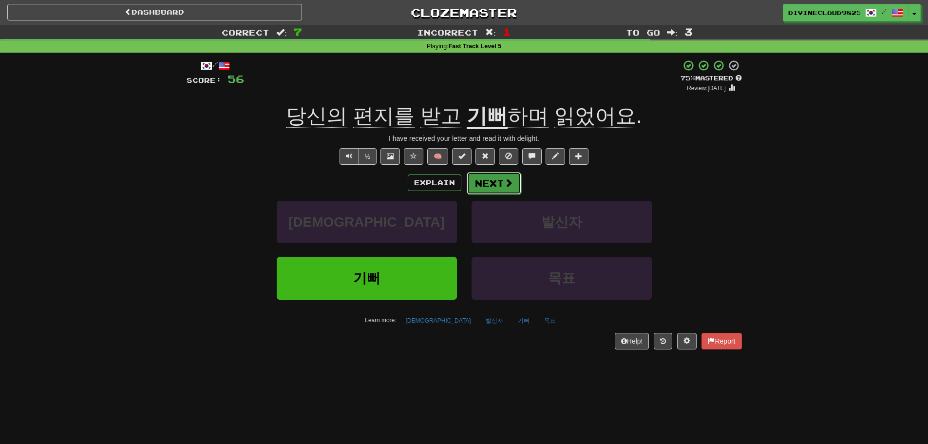
click at [499, 190] on button "Next" at bounding box center [494, 183] width 55 height 22
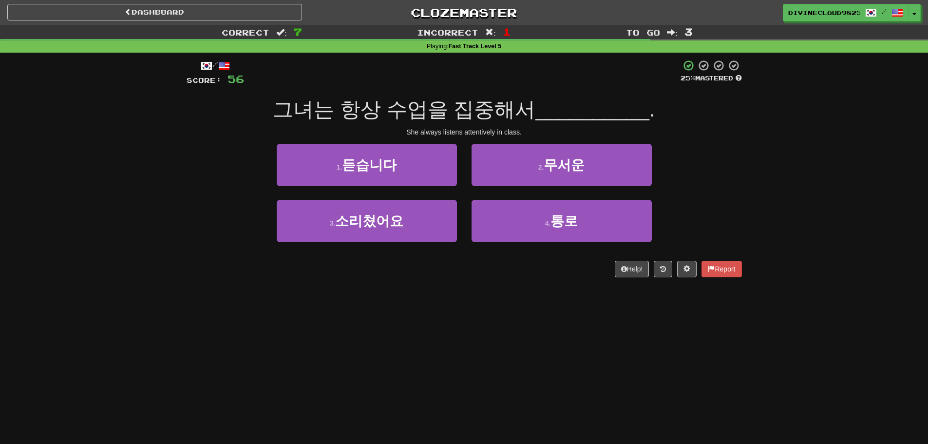
click at [329, 186] on div "1 . 듣습니다" at bounding box center [366, 172] width 195 height 56
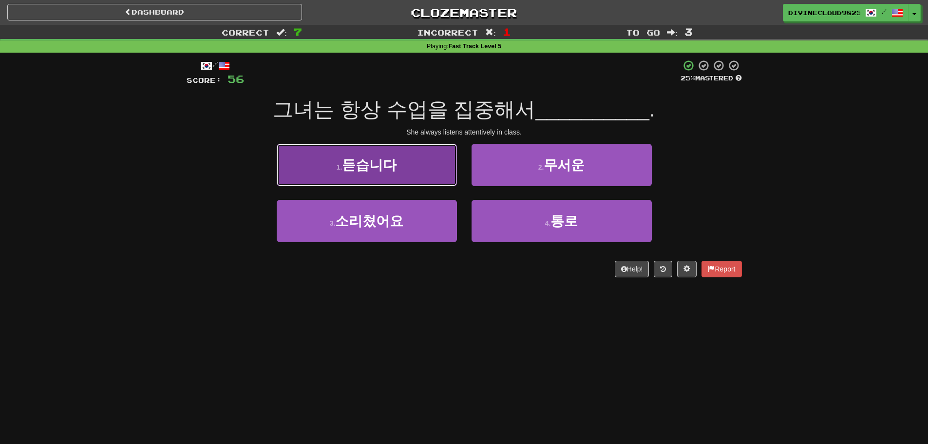
click at [407, 168] on button "1 . 듣습니다" at bounding box center [367, 165] width 180 height 42
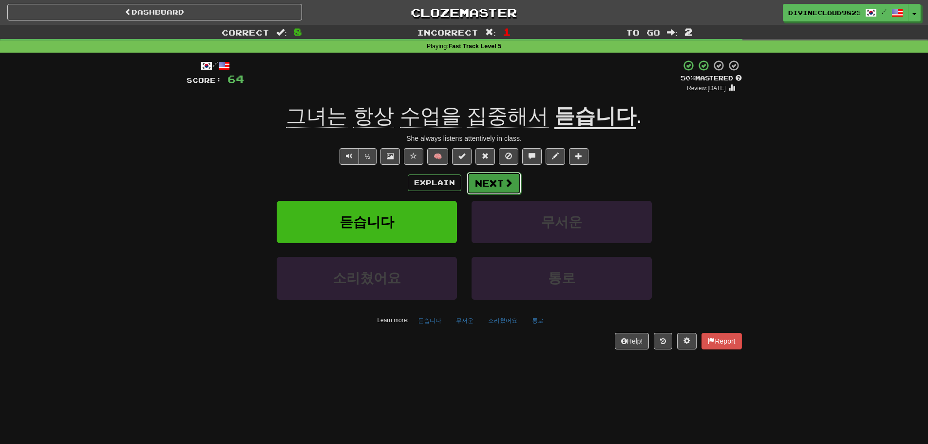
click at [482, 183] on button "Next" at bounding box center [494, 183] width 55 height 22
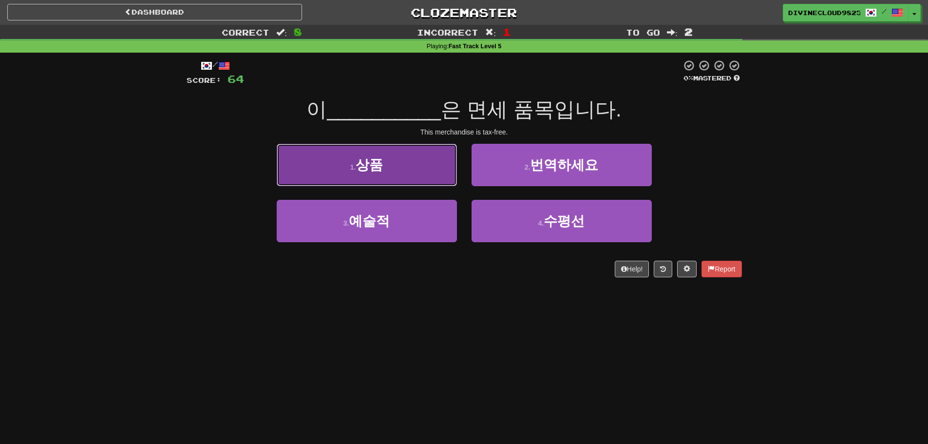
click at [355, 172] on button "1 . 상품" at bounding box center [367, 165] width 180 height 42
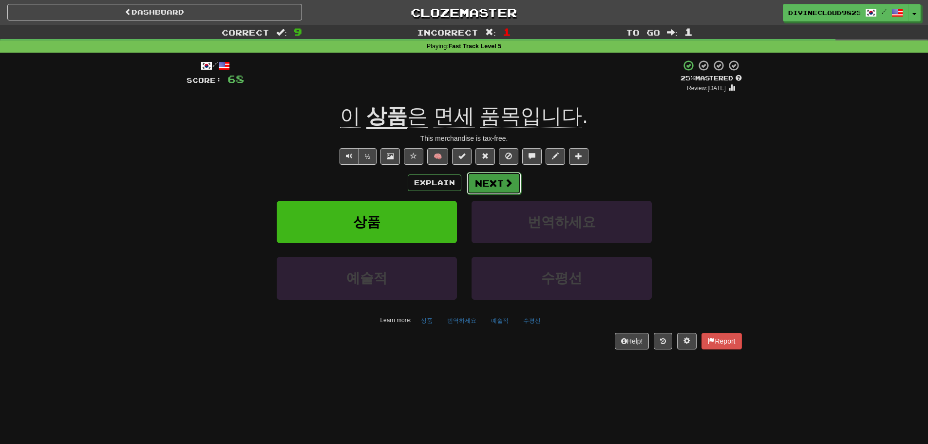
click at [480, 179] on button "Next" at bounding box center [494, 183] width 55 height 22
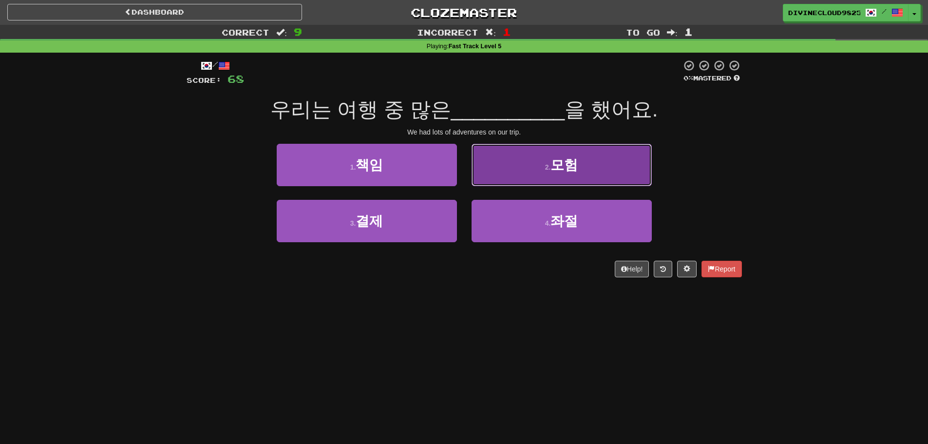
click at [615, 170] on button "2 . 모험" at bounding box center [562, 165] width 180 height 42
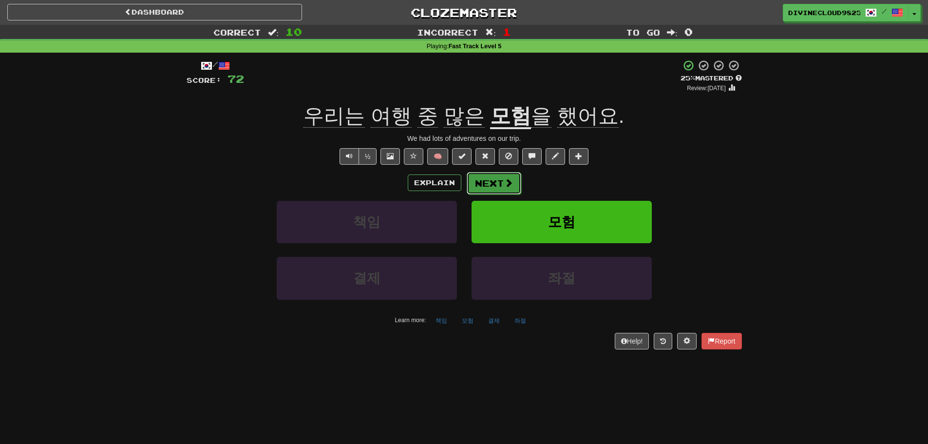
click at [479, 172] on button "Next" at bounding box center [494, 183] width 55 height 22
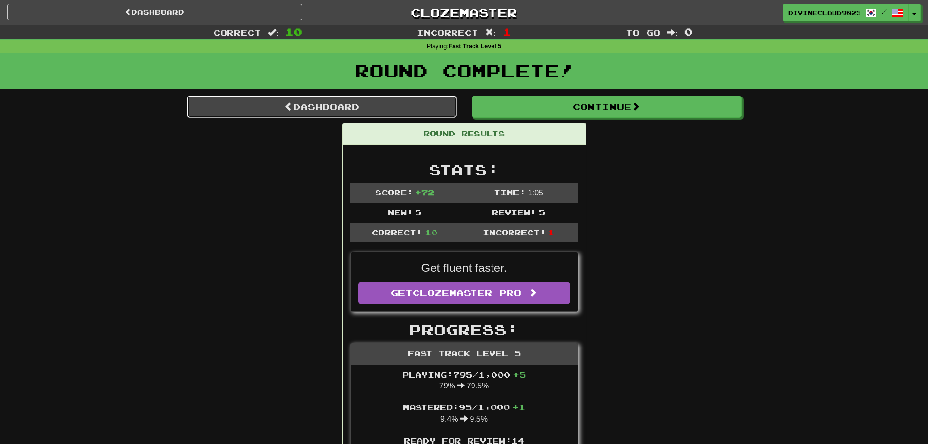
click at [228, 109] on link "Dashboard" at bounding box center [322, 107] width 270 height 22
